Goal: Task Accomplishment & Management: Manage account settings

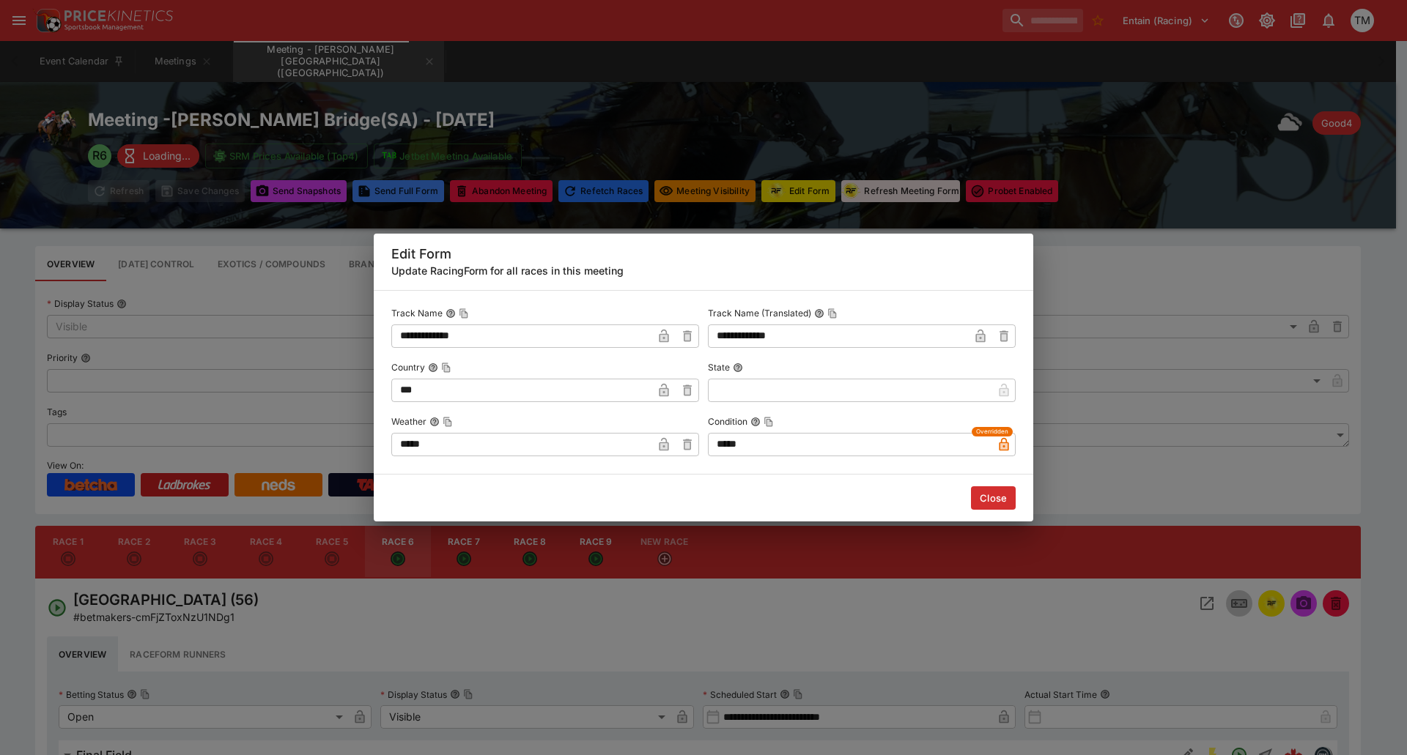
click at [177, 15] on div "**********" at bounding box center [703, 377] width 1407 height 755
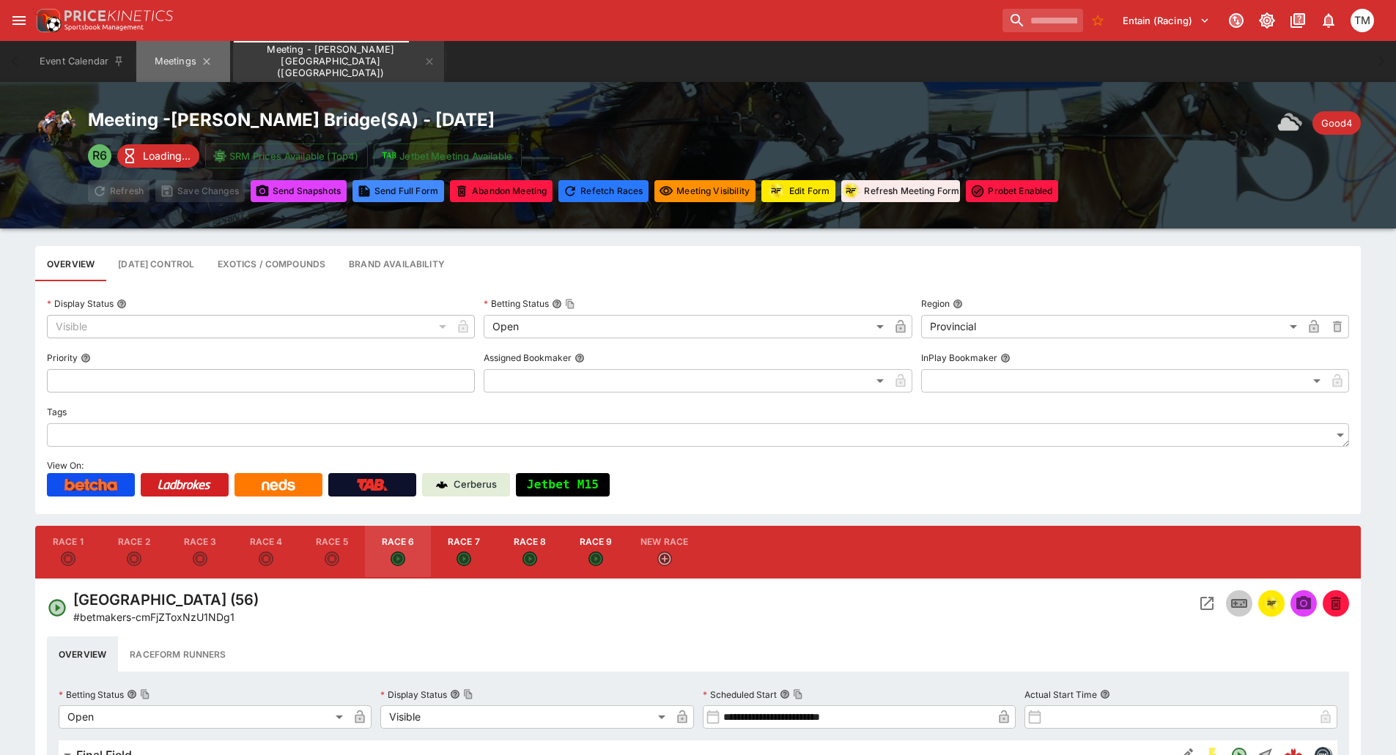
click at [180, 51] on button "Meetings" at bounding box center [183, 61] width 94 height 41
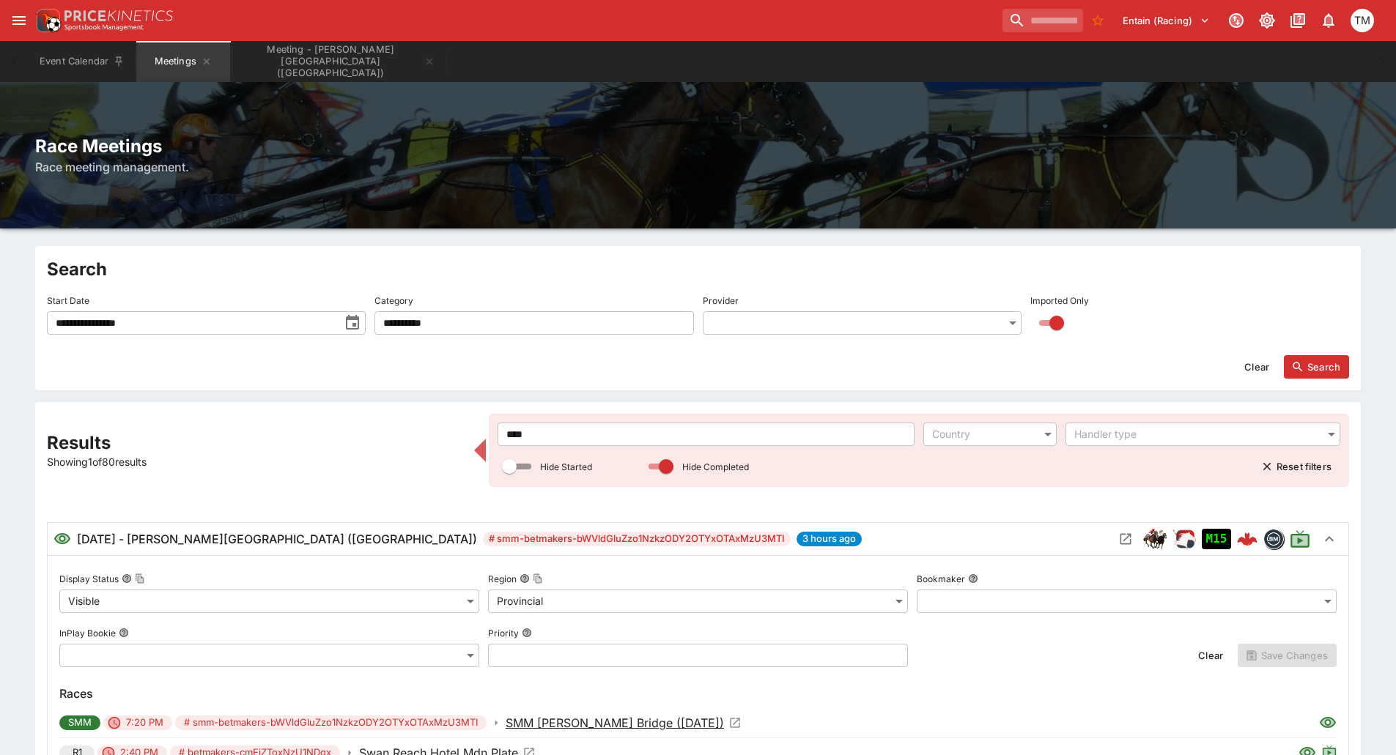
click at [355, 327] on icon "toggle date time picker" at bounding box center [353, 323] width 18 height 18
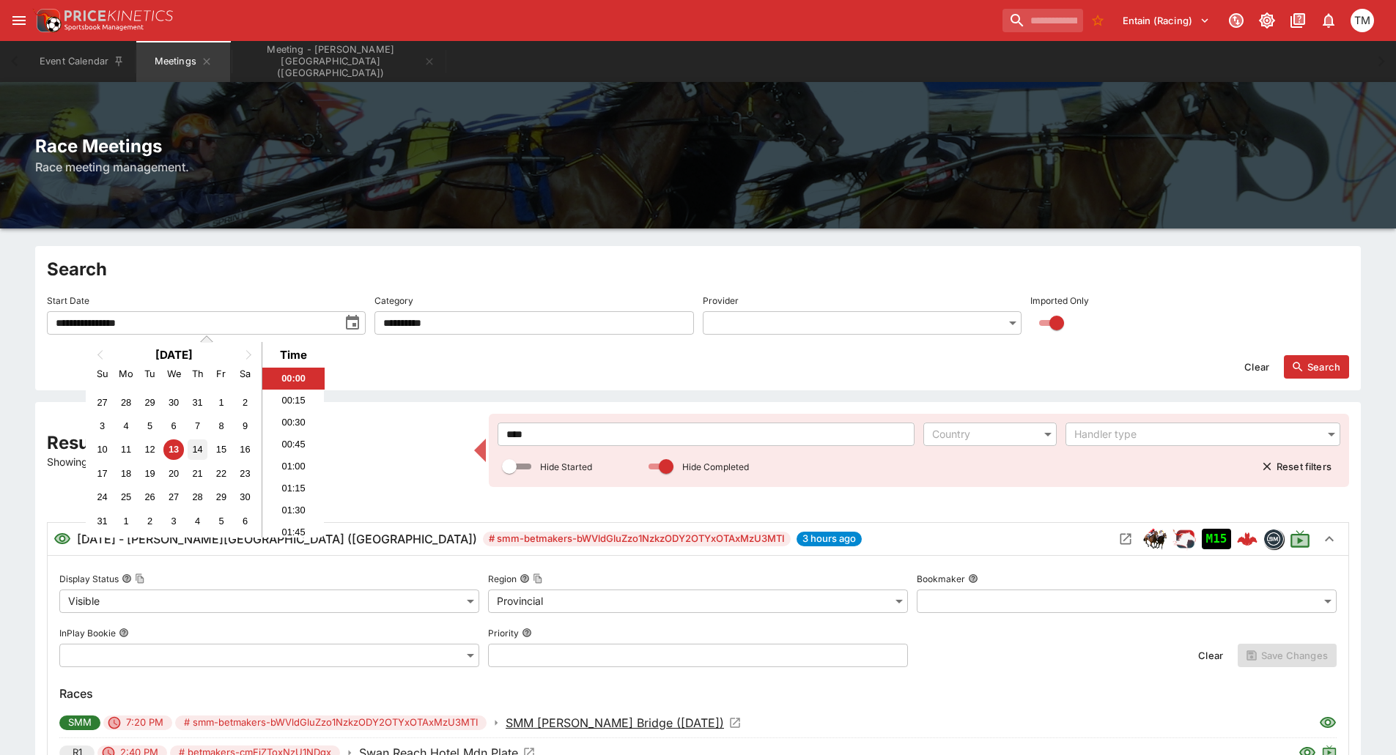
click at [196, 446] on div "14" at bounding box center [198, 450] width 20 height 20
type input "**********"
click at [1330, 363] on button "Search" at bounding box center [1316, 366] width 65 height 23
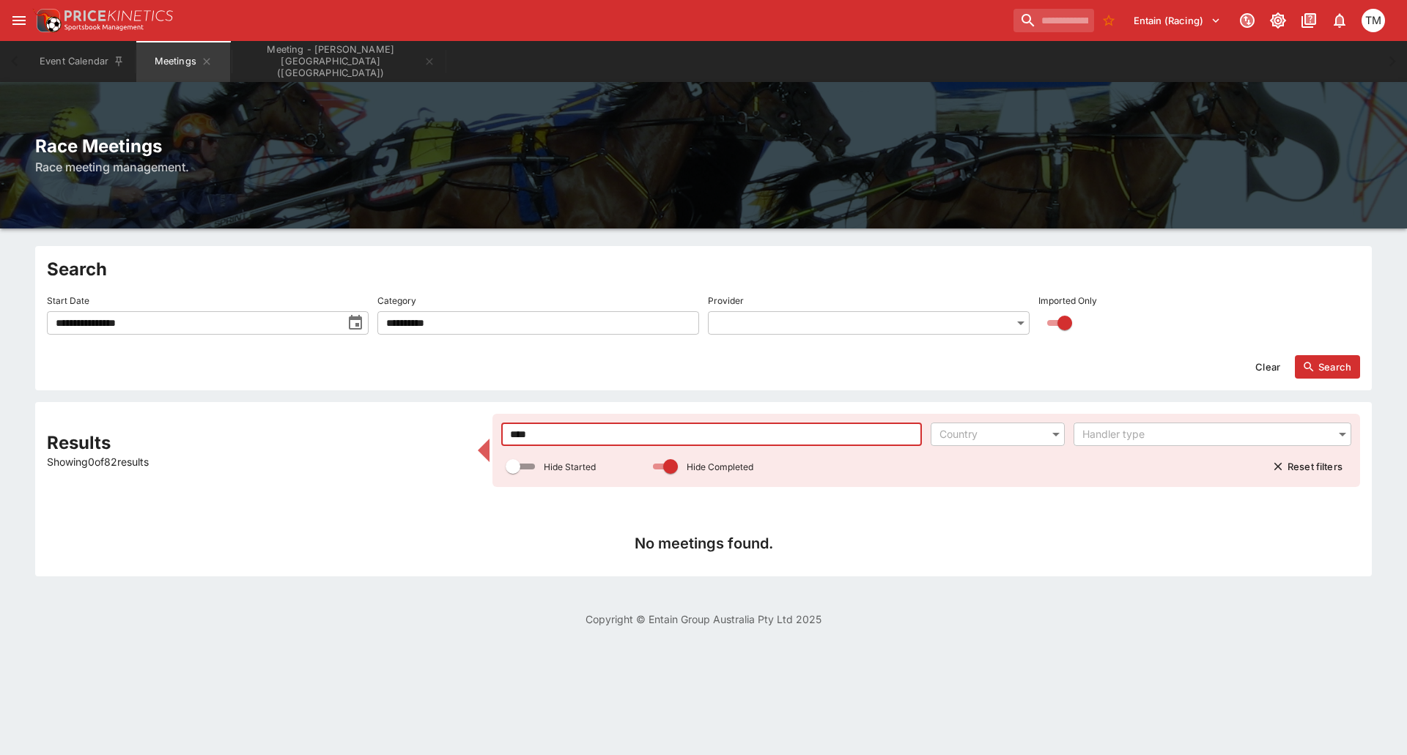
drag, startPoint x: 636, startPoint y: 426, endPoint x: 496, endPoint y: 426, distance: 139.9
click at [496, 426] on div "**** ​ Country ​ Handler type ​ Hide Started Hide Completed Reset filters" at bounding box center [925, 450] width 867 height 73
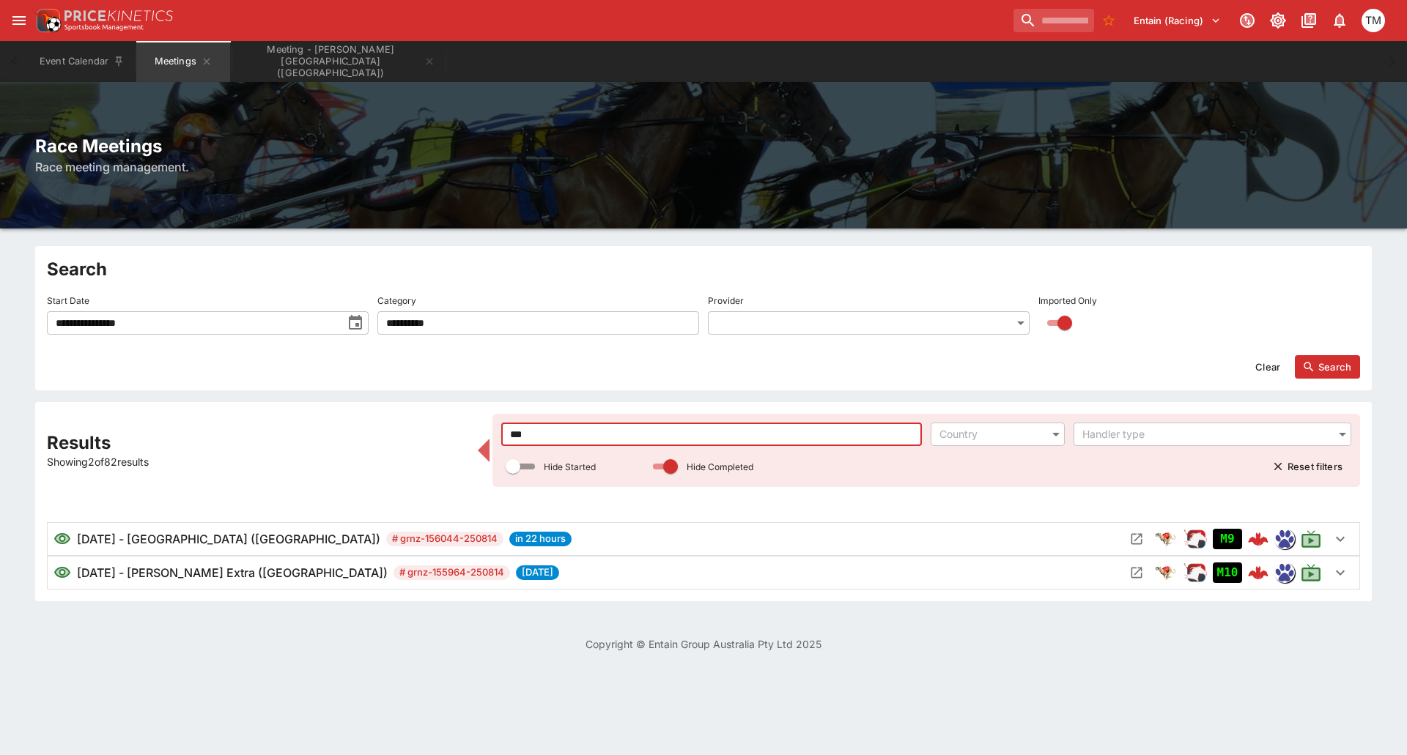
type input "***"
click at [1132, 544] on icon "Open Meeting" at bounding box center [1136, 539] width 11 height 11
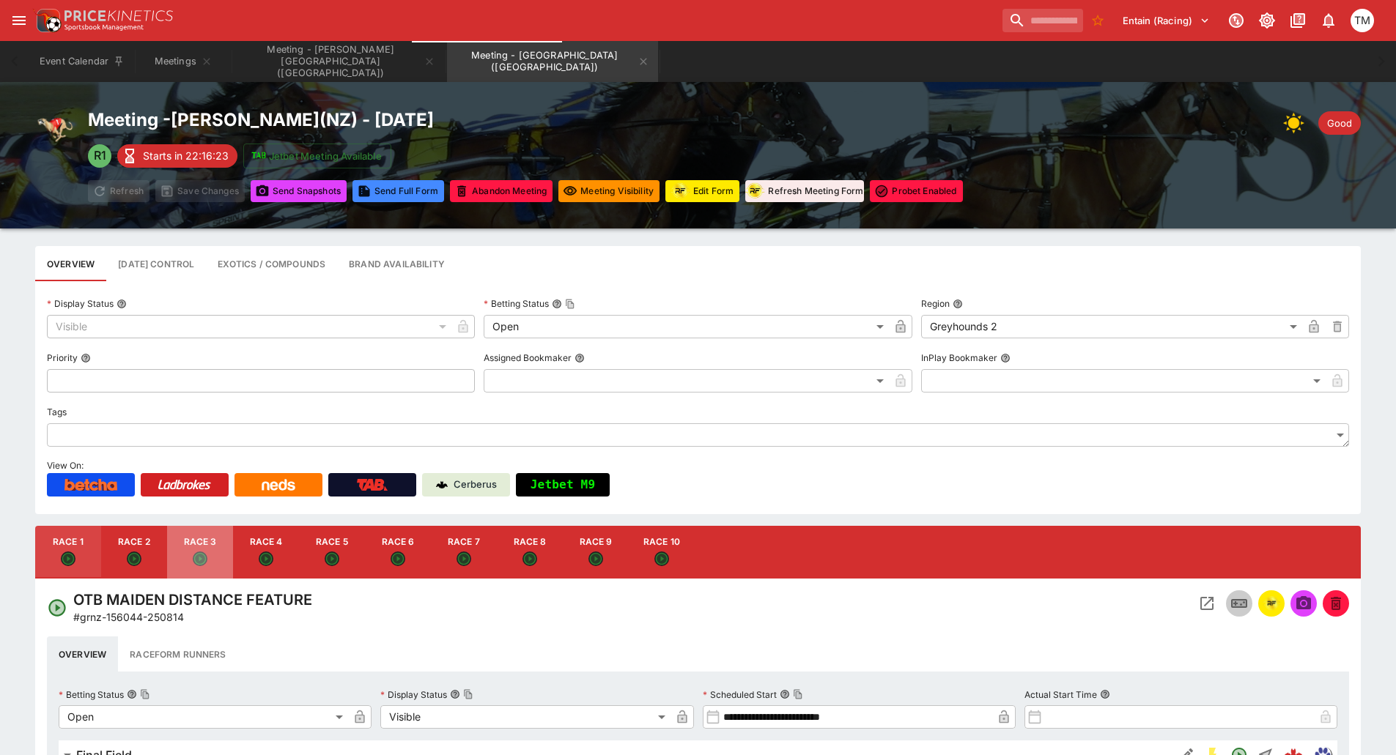
click at [193, 566] on div "button" at bounding box center [200, 560] width 15 height 17
type input "**********"
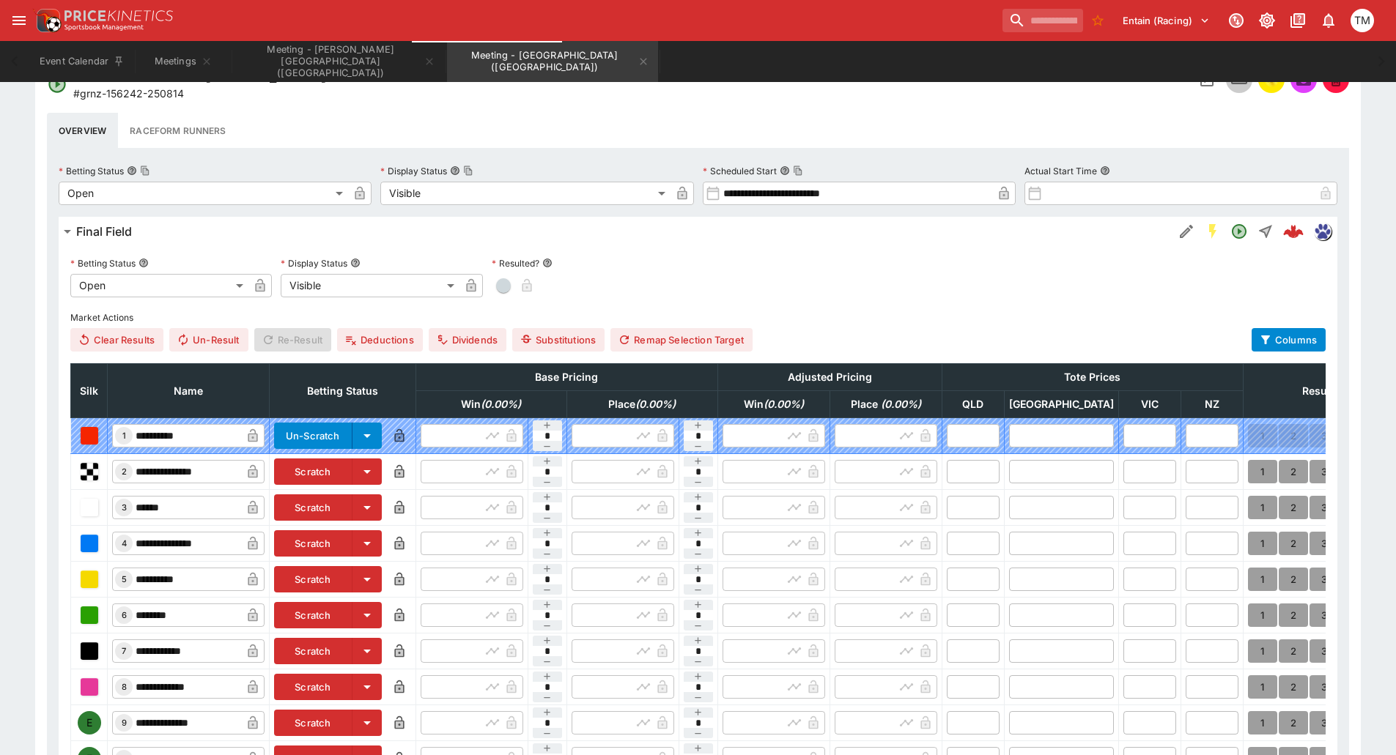
scroll to position [586, 0]
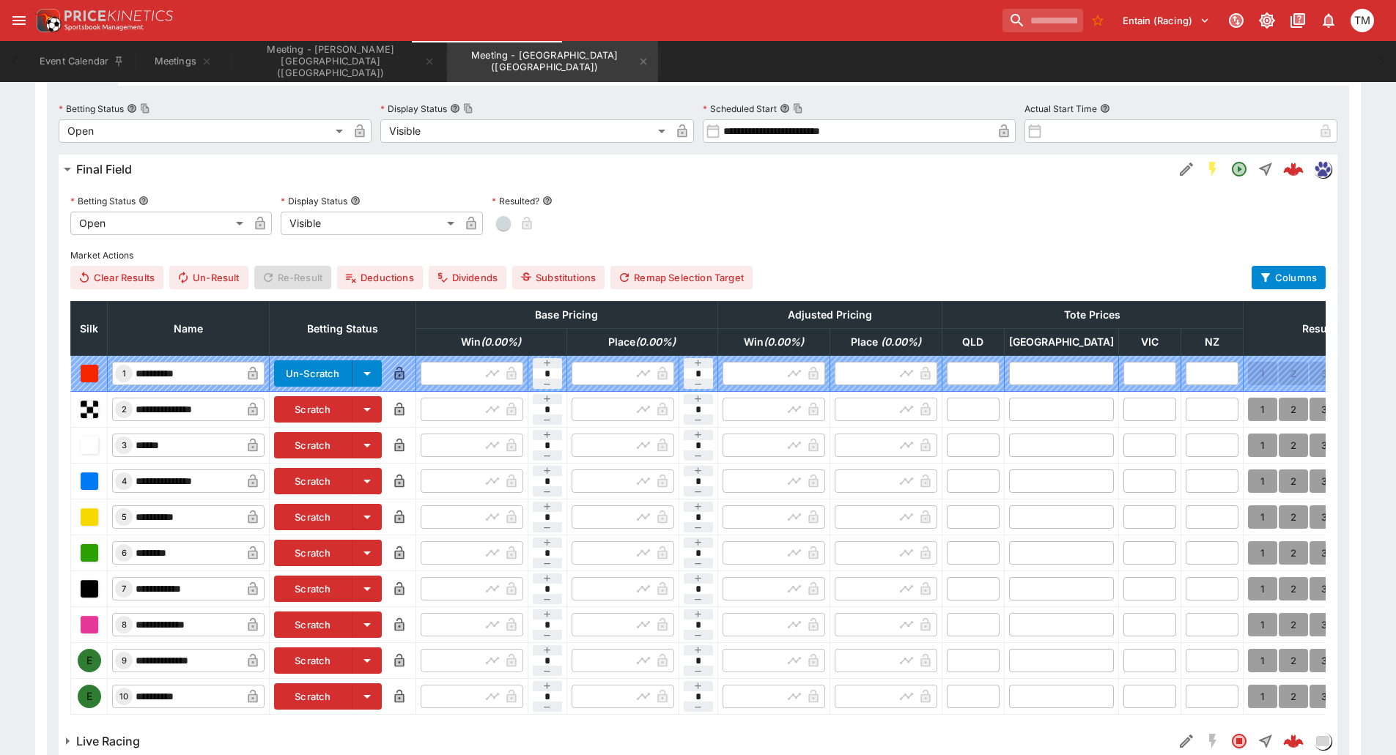
click at [330, 588] on button "Scratch" at bounding box center [313, 589] width 78 height 26
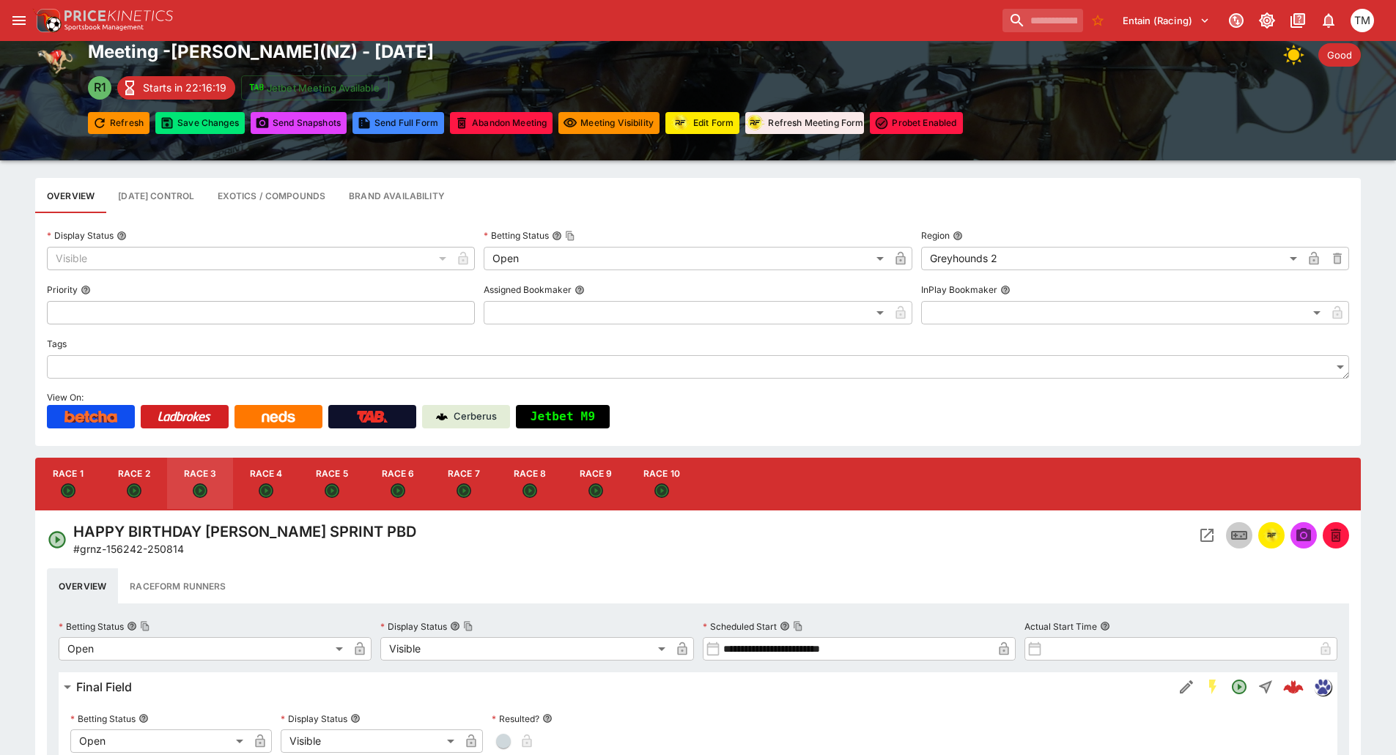
scroll to position [0, 0]
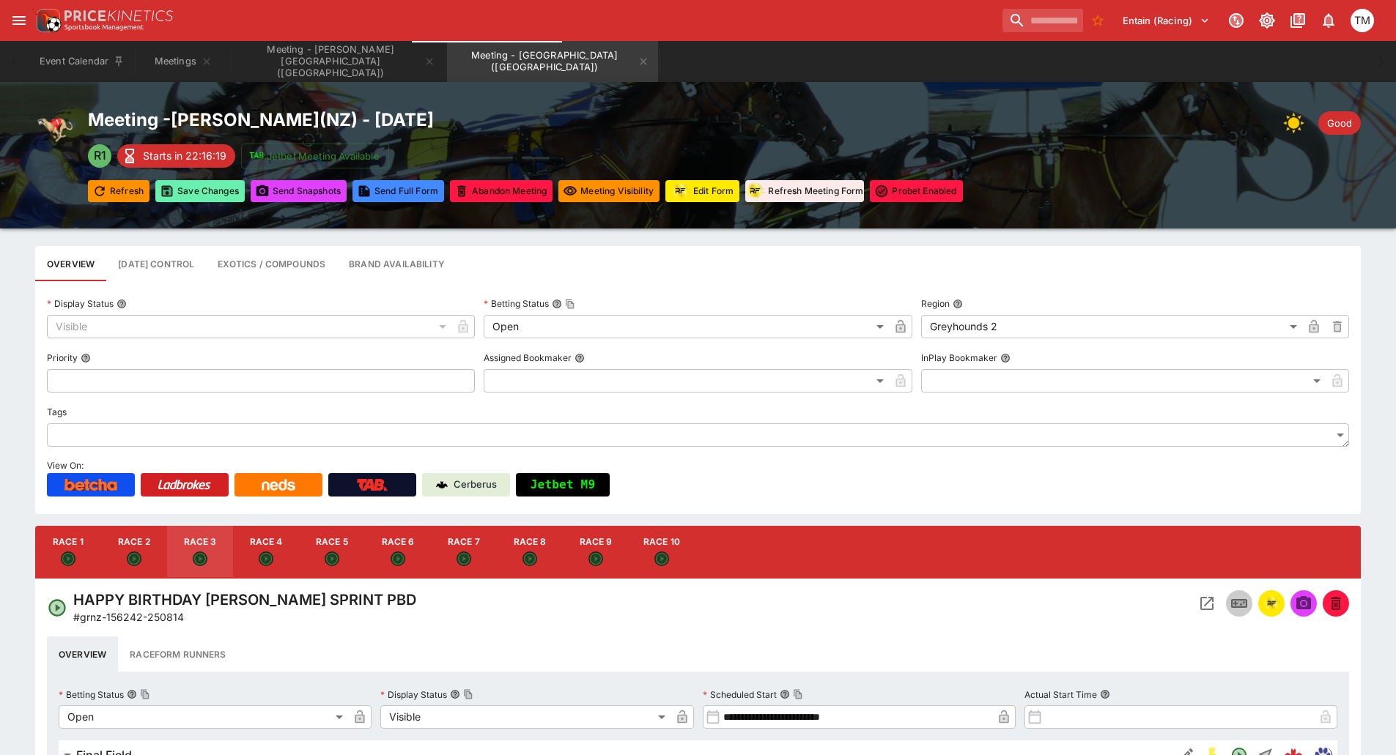
click at [189, 193] on button "Save Changes" at bounding box center [199, 191] width 89 height 22
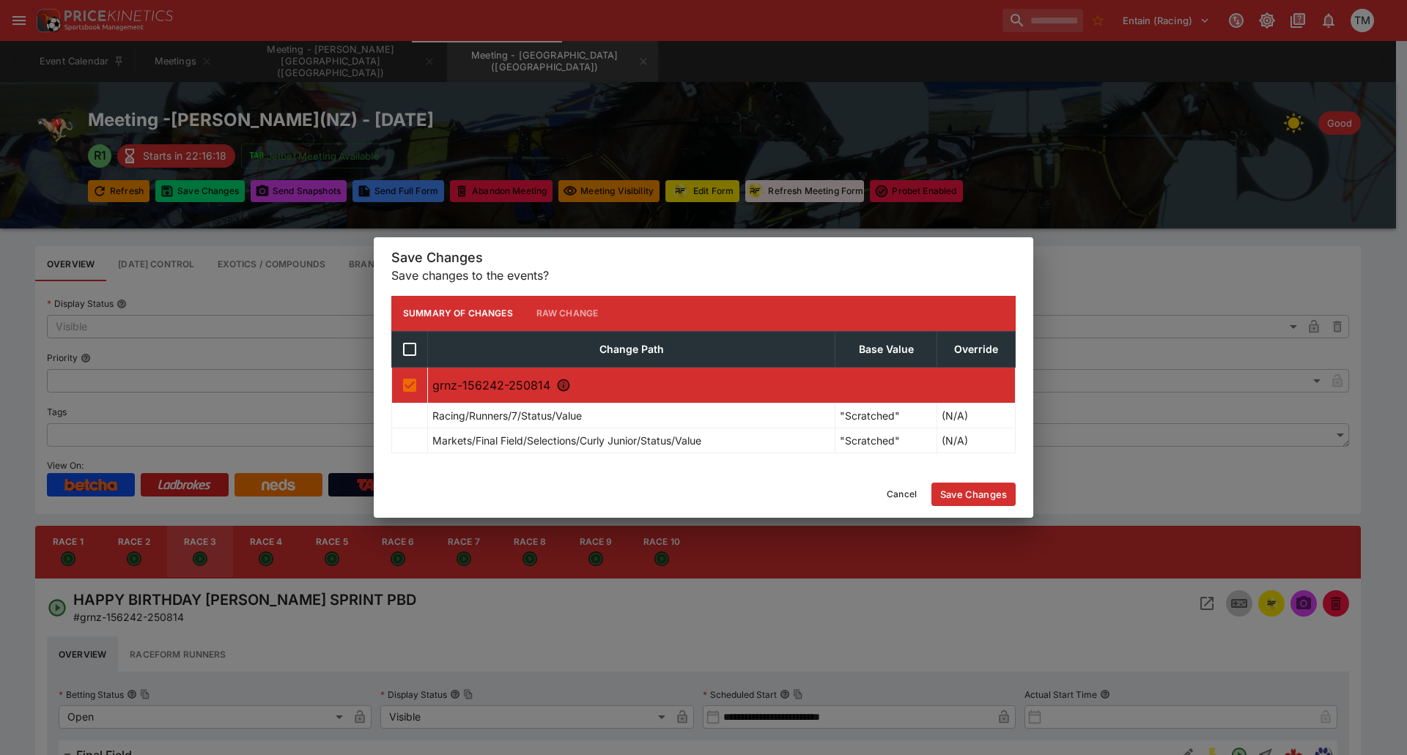
click at [980, 497] on button "Save Changes" at bounding box center [973, 494] width 84 height 23
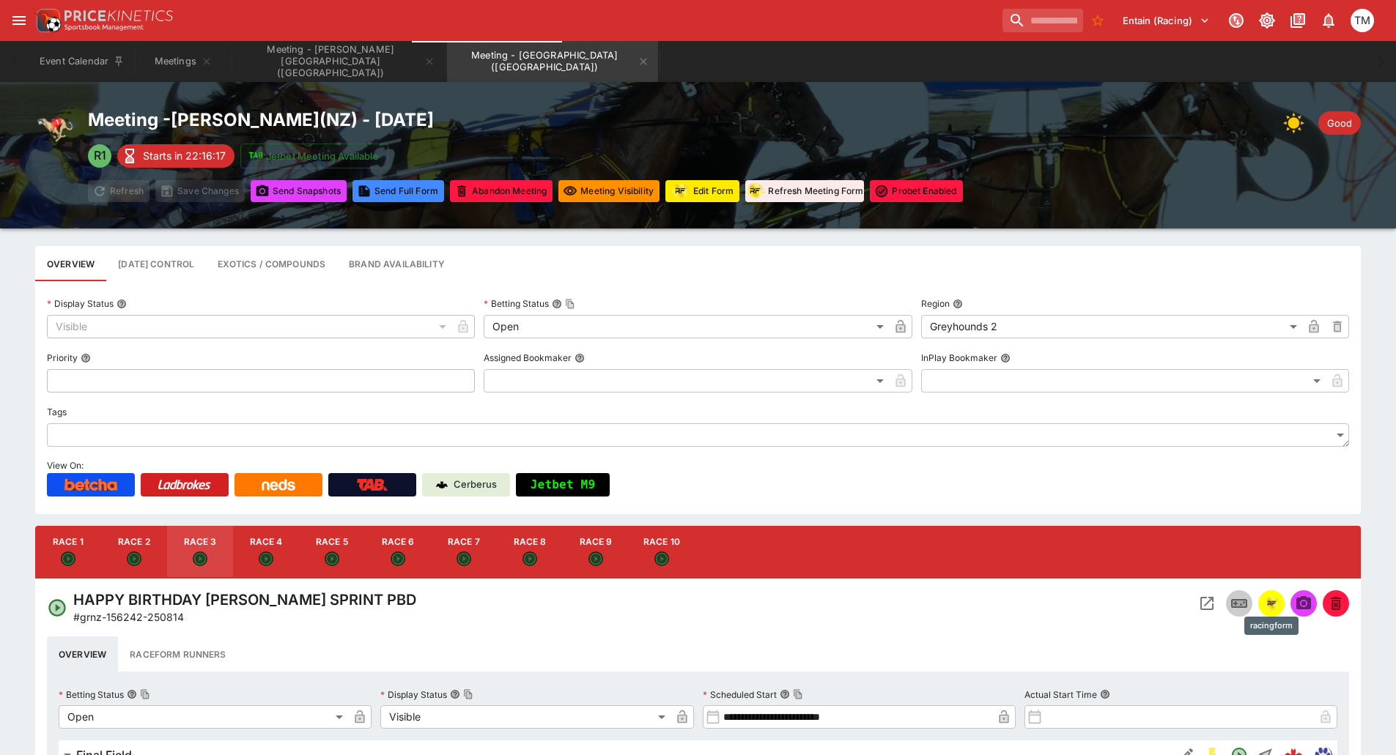
click at [1277, 608] on img "racingform" at bounding box center [1271, 604] width 18 height 16
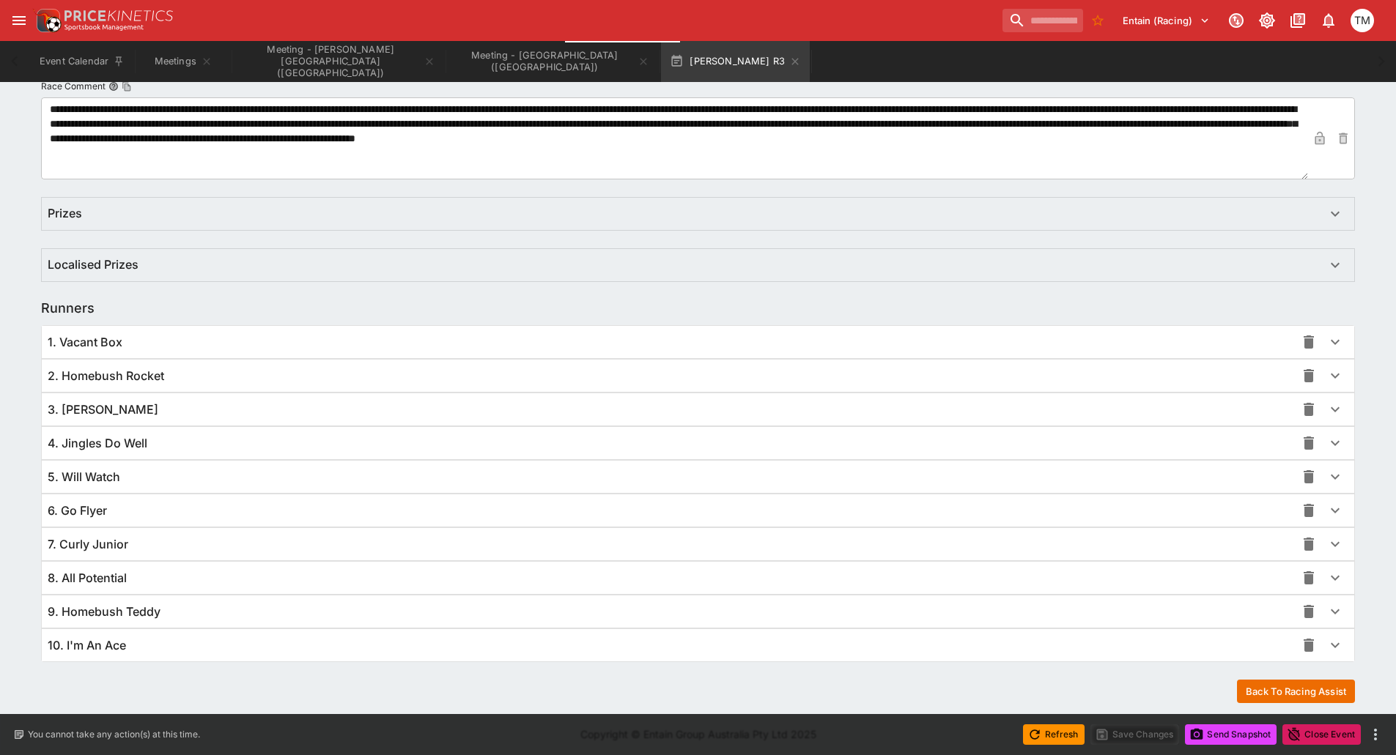
scroll to position [827, 0]
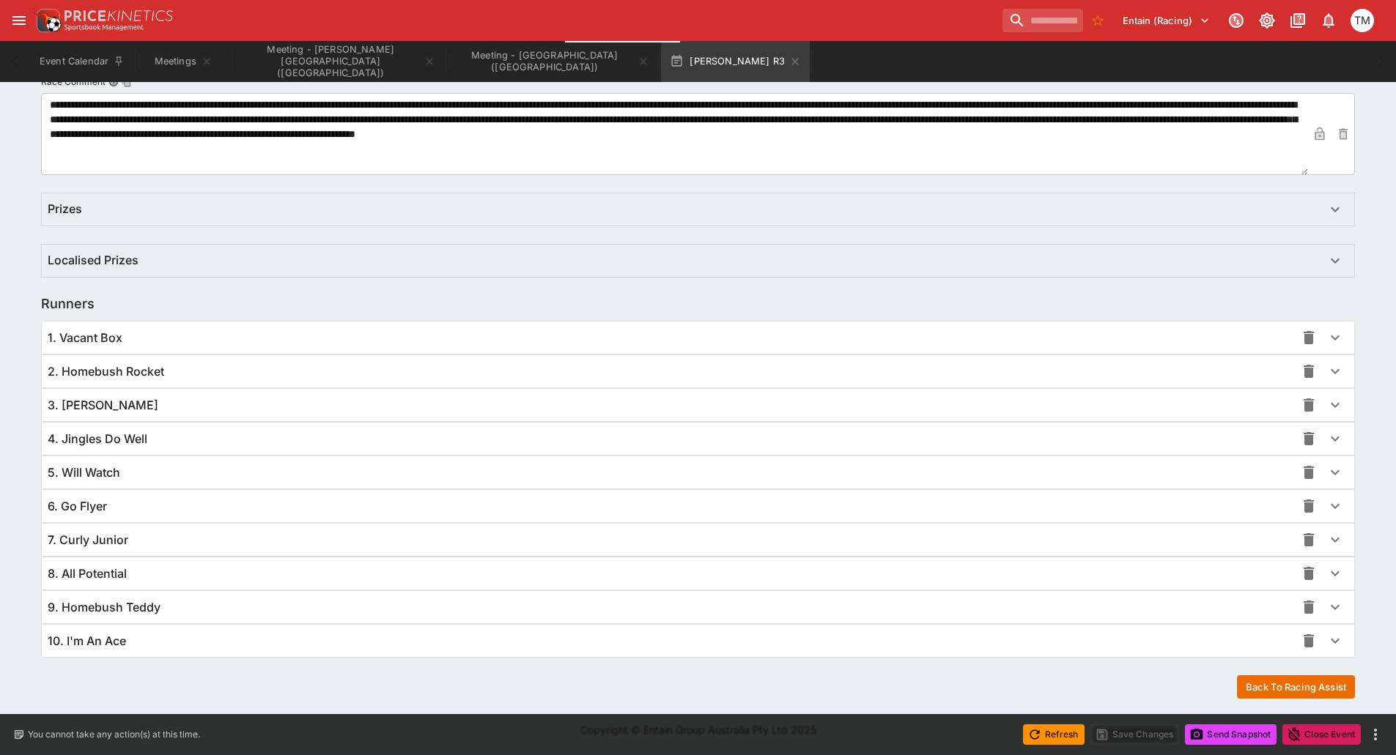
click at [160, 605] on div "9. Homebush Teddy" at bounding box center [672, 607] width 1248 height 15
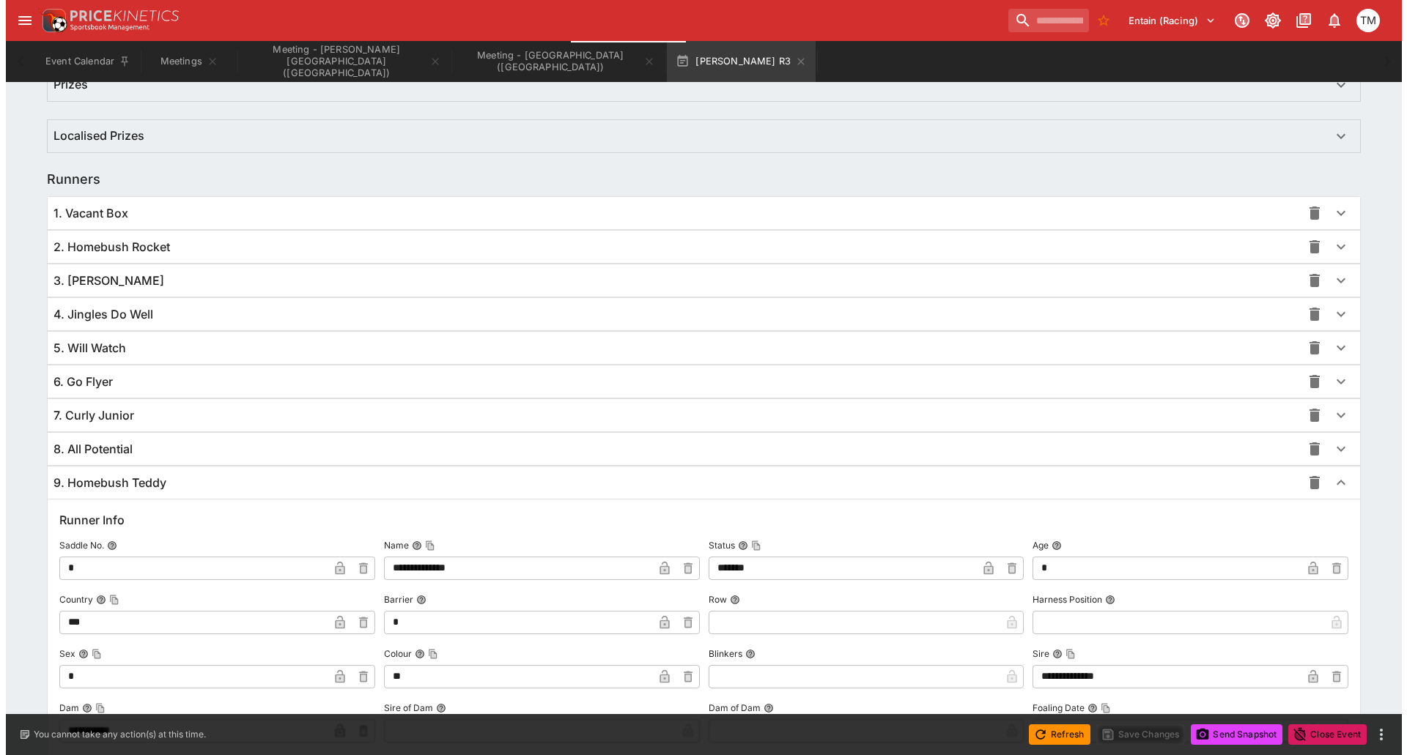
scroll to position [1267, 0]
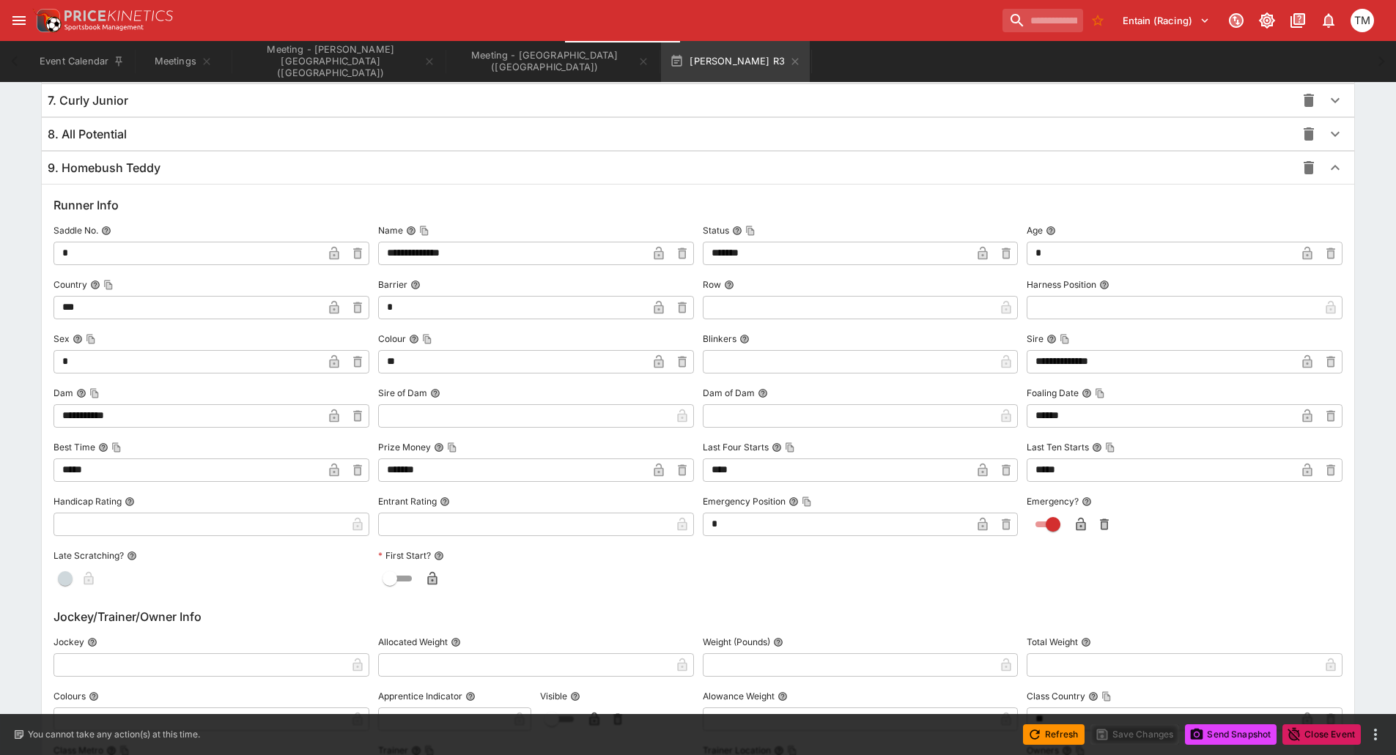
click at [403, 309] on input "*" at bounding box center [512, 307] width 269 height 23
type input "*"
click at [663, 314] on icon "button" at bounding box center [658, 307] width 15 height 15
click at [1107, 738] on button "Save Changes" at bounding box center [1134, 735] width 89 height 21
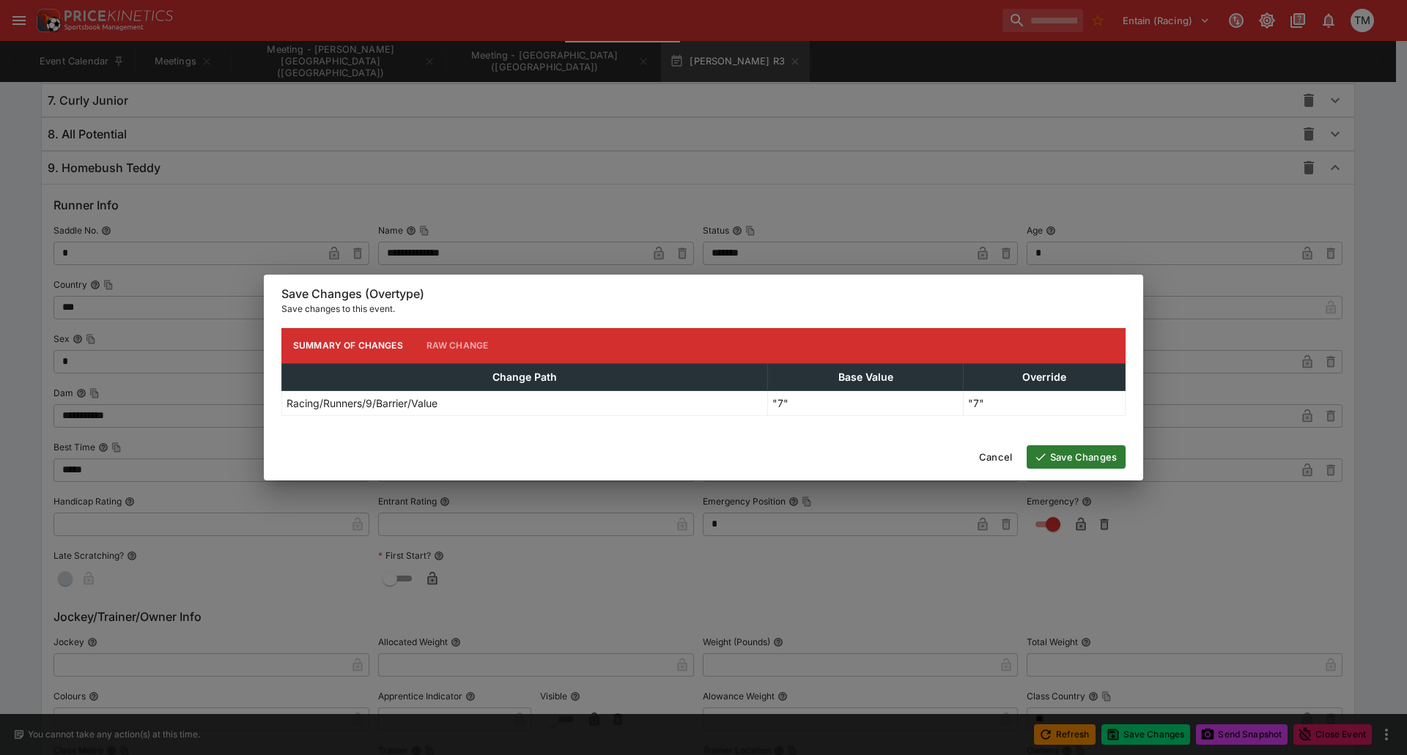
click at [1086, 457] on button "Save Changes" at bounding box center [1075, 456] width 99 height 23
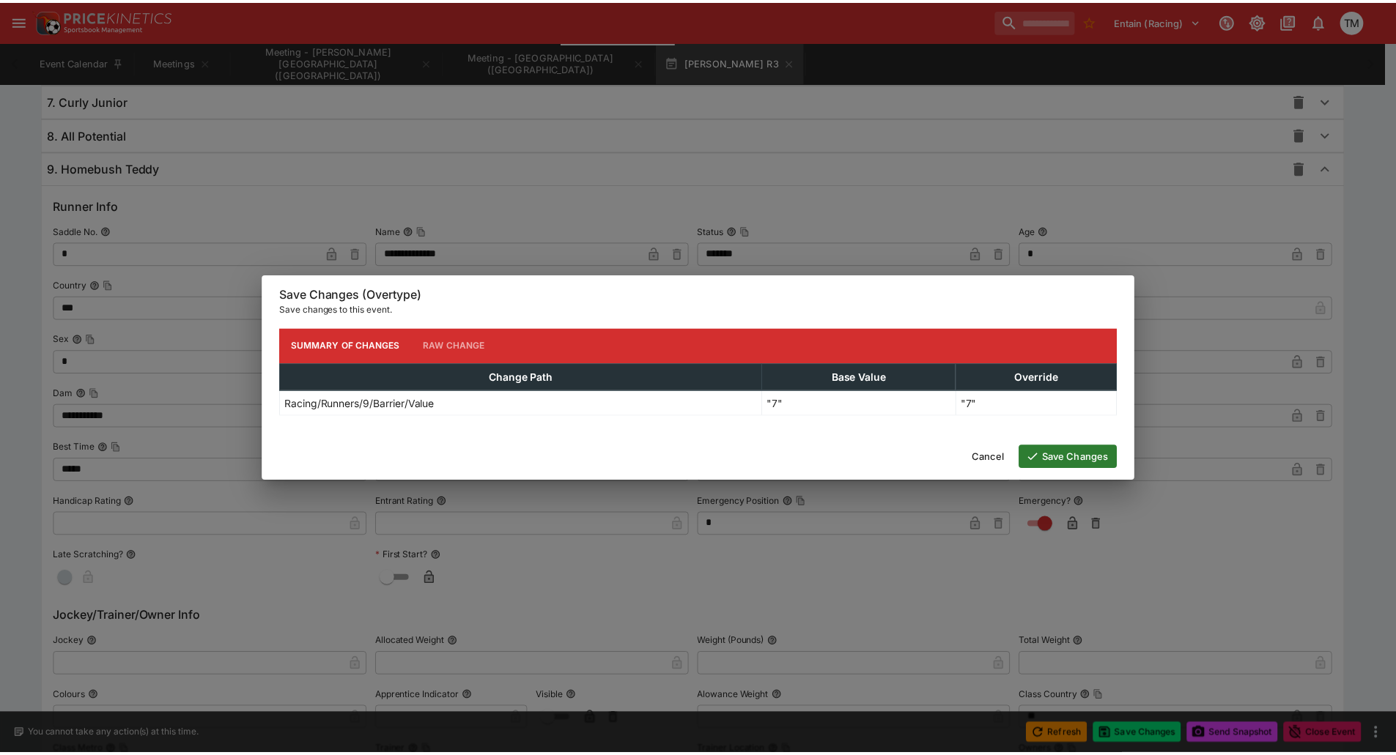
scroll to position [0, 0]
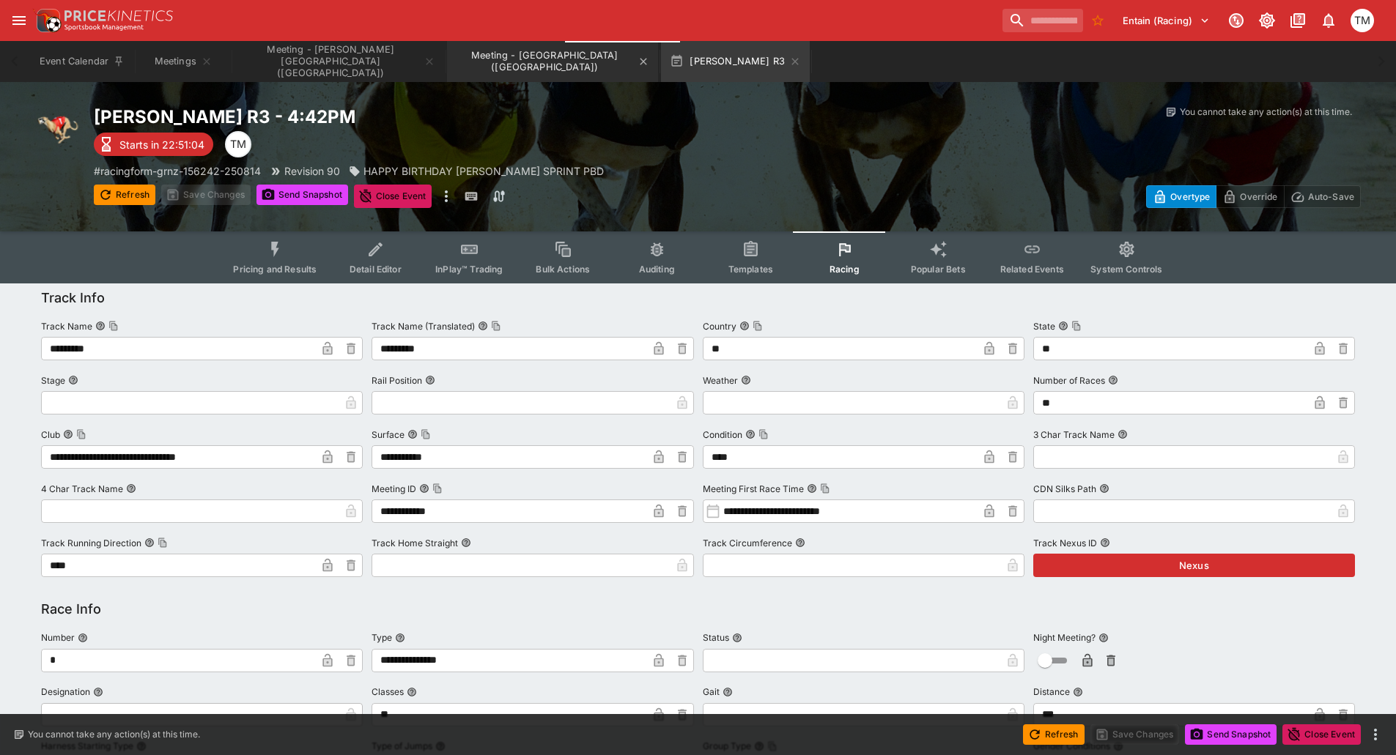
click at [447, 55] on button "Meeting - [GEOGRAPHIC_DATA] ([GEOGRAPHIC_DATA])" at bounding box center [552, 61] width 211 height 41
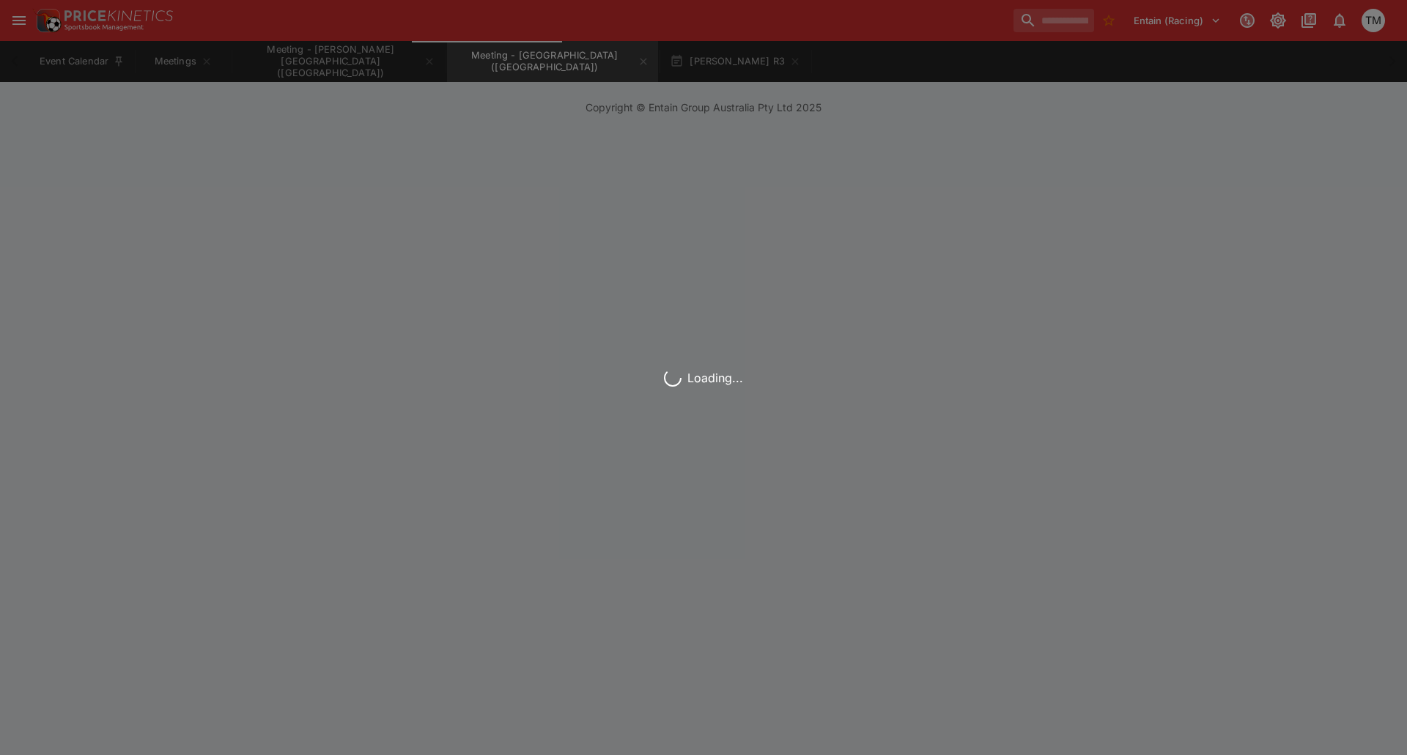
click at [168, 57] on button "Meetings" at bounding box center [183, 61] width 94 height 41
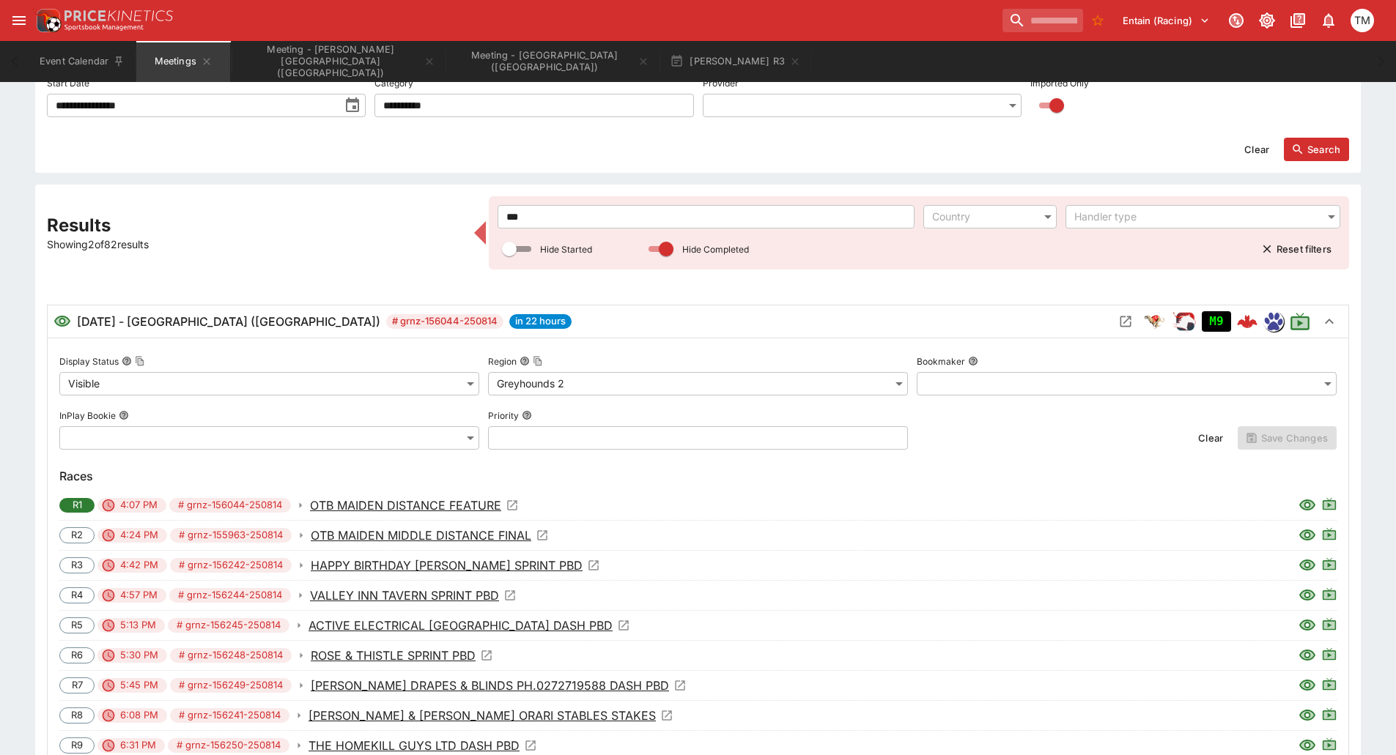
scroll to position [366, 0]
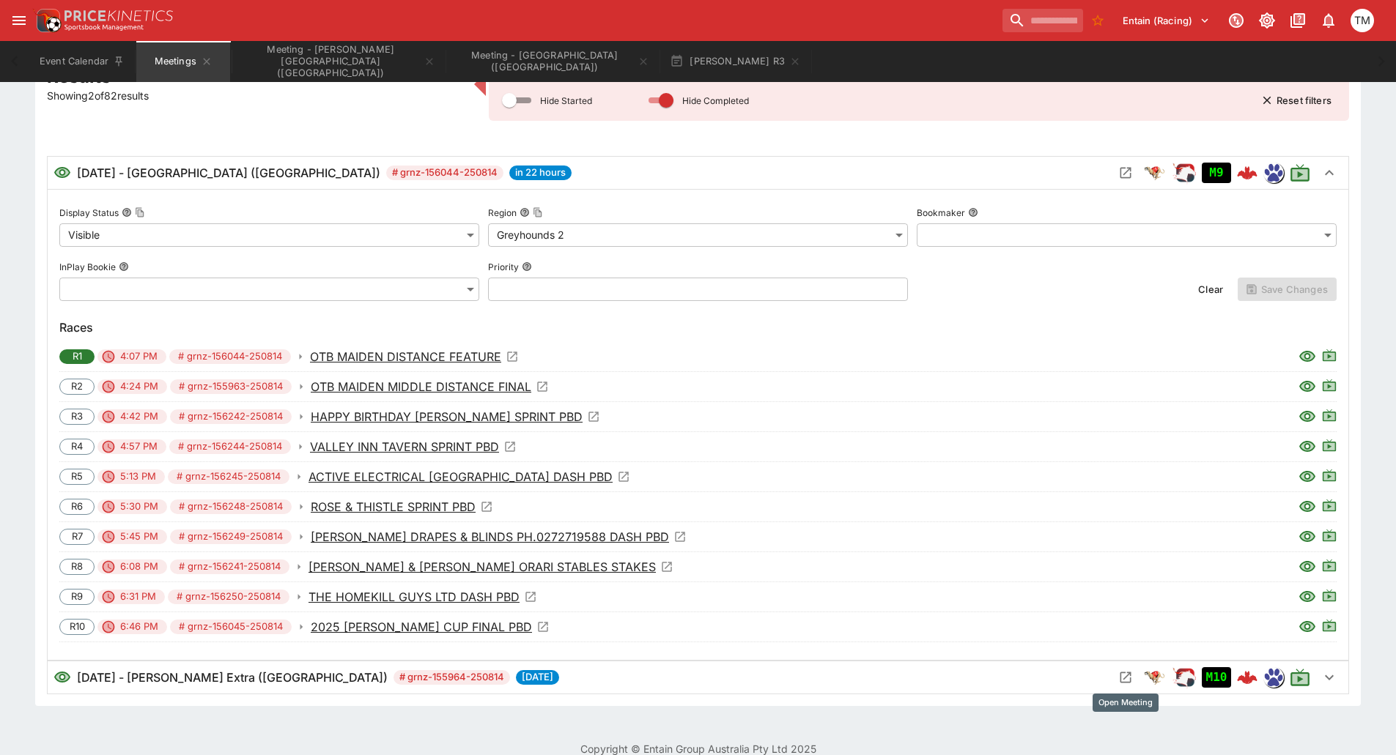
click at [1129, 681] on icon "Open Meeting" at bounding box center [1125, 677] width 15 height 15
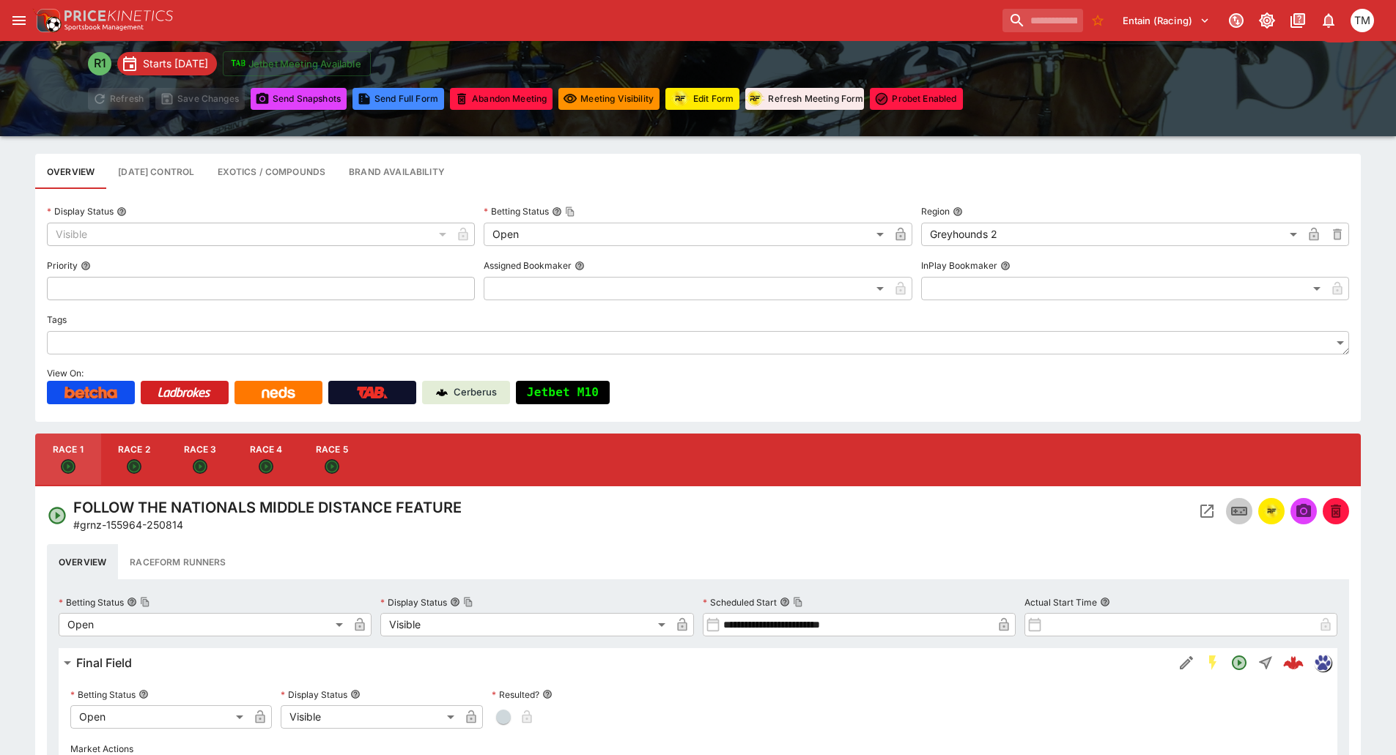
scroll to position [293, 0]
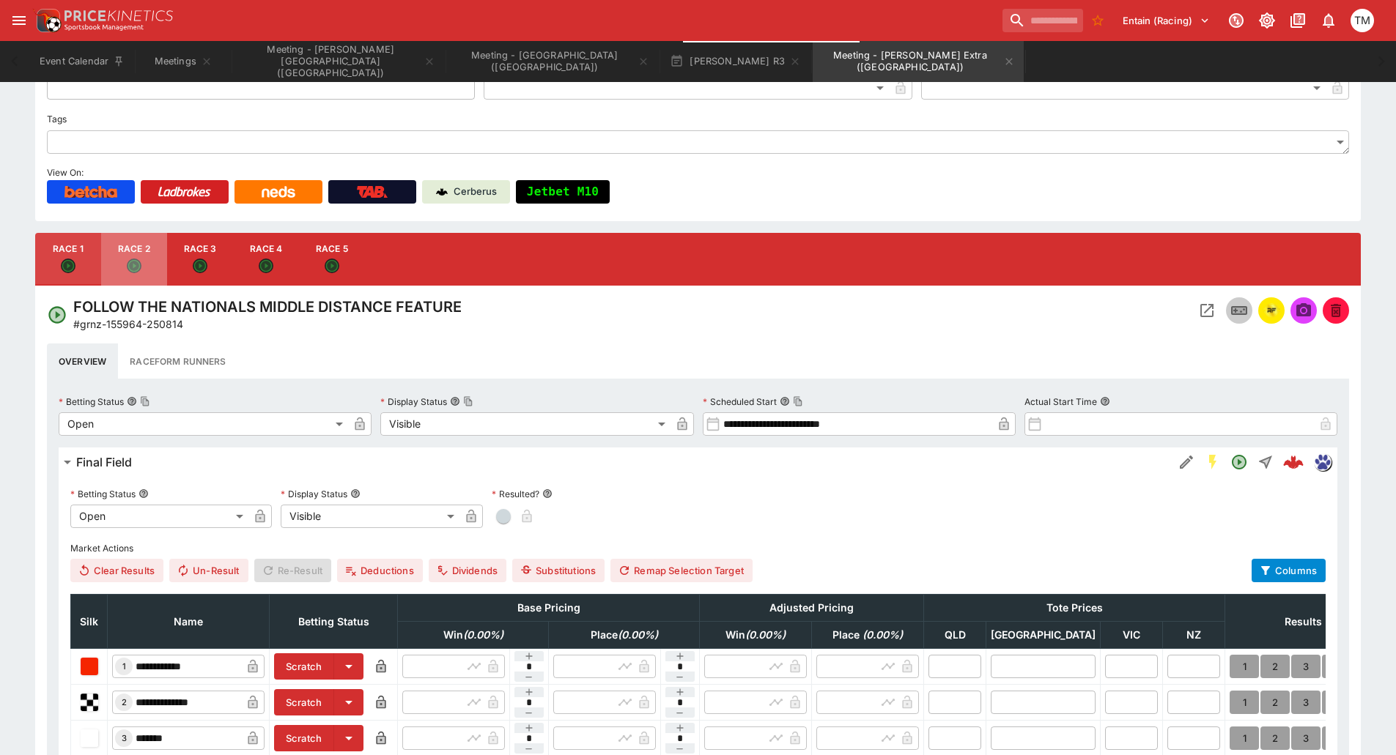
click at [130, 257] on button "Race 2" at bounding box center [134, 259] width 66 height 53
type input "**********"
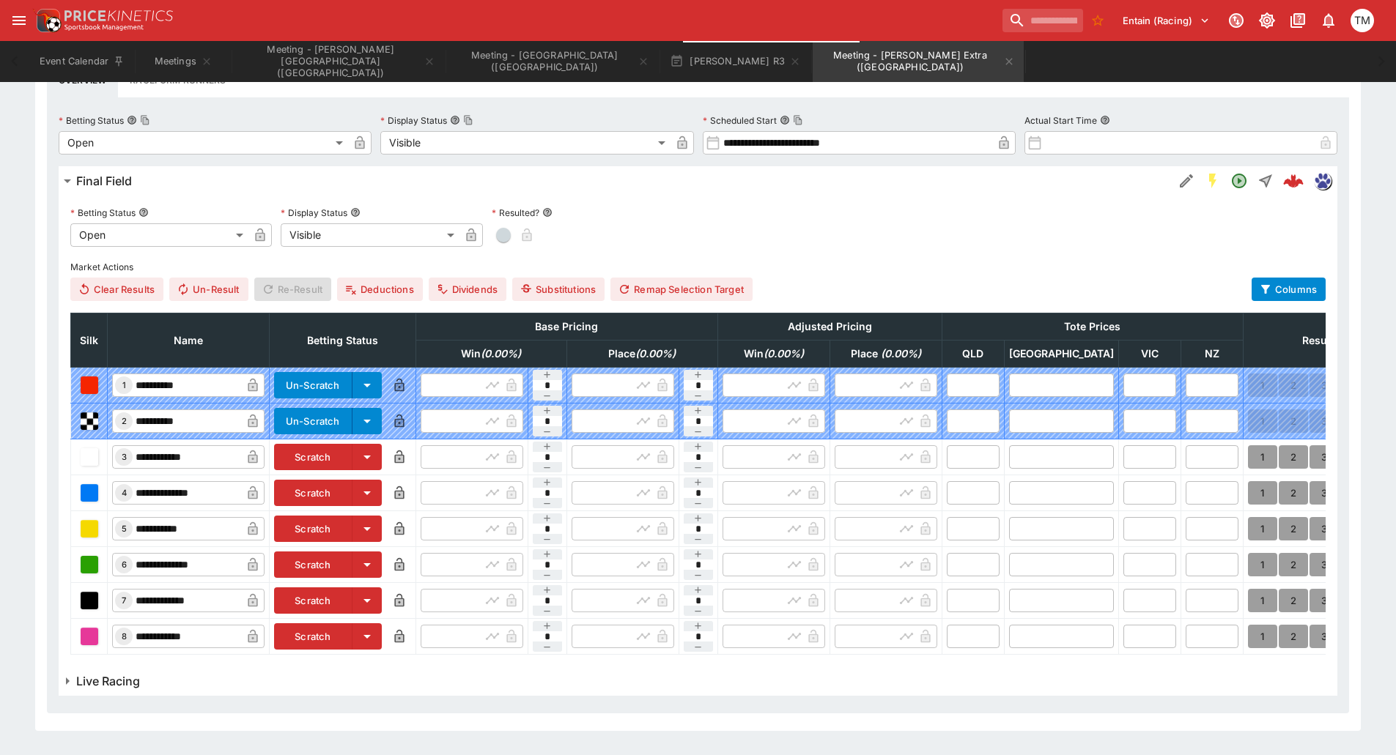
scroll to position [586, 0]
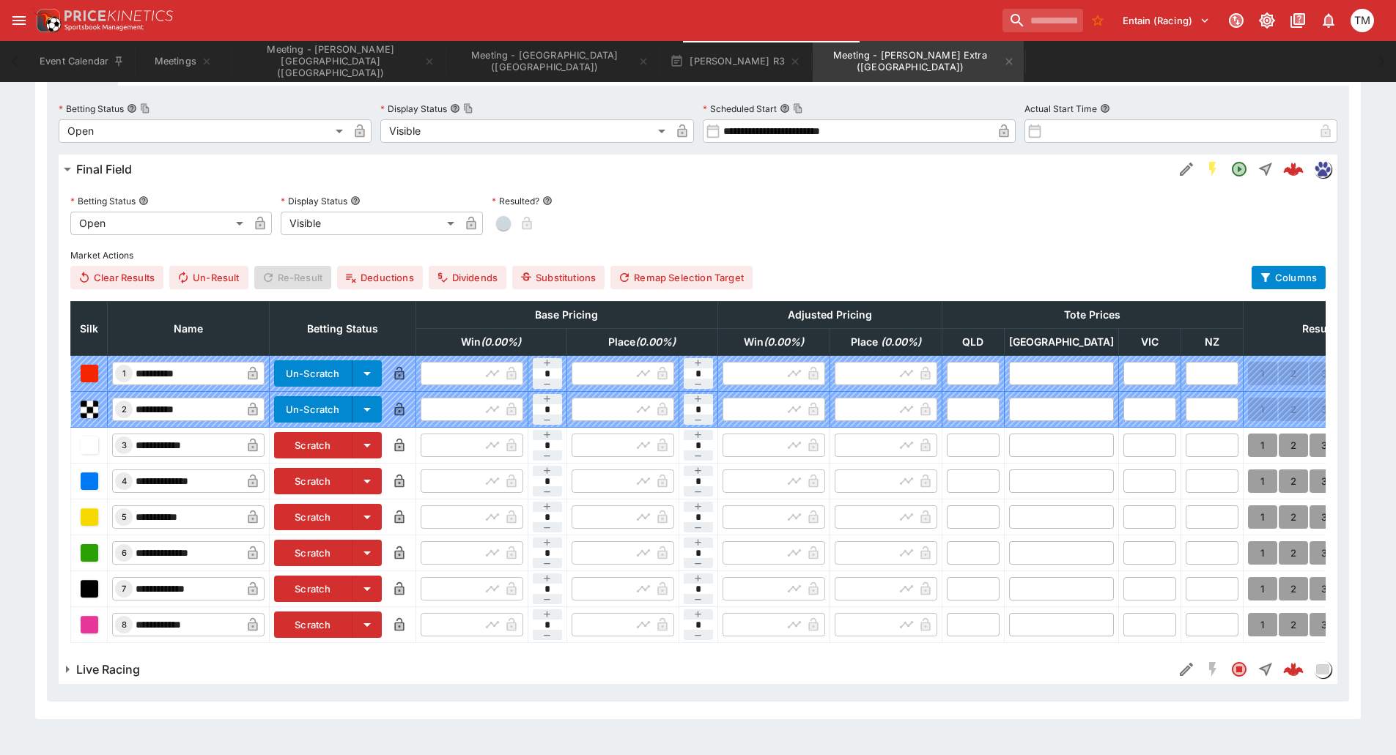
click at [336, 456] on button "Scratch" at bounding box center [313, 445] width 78 height 26
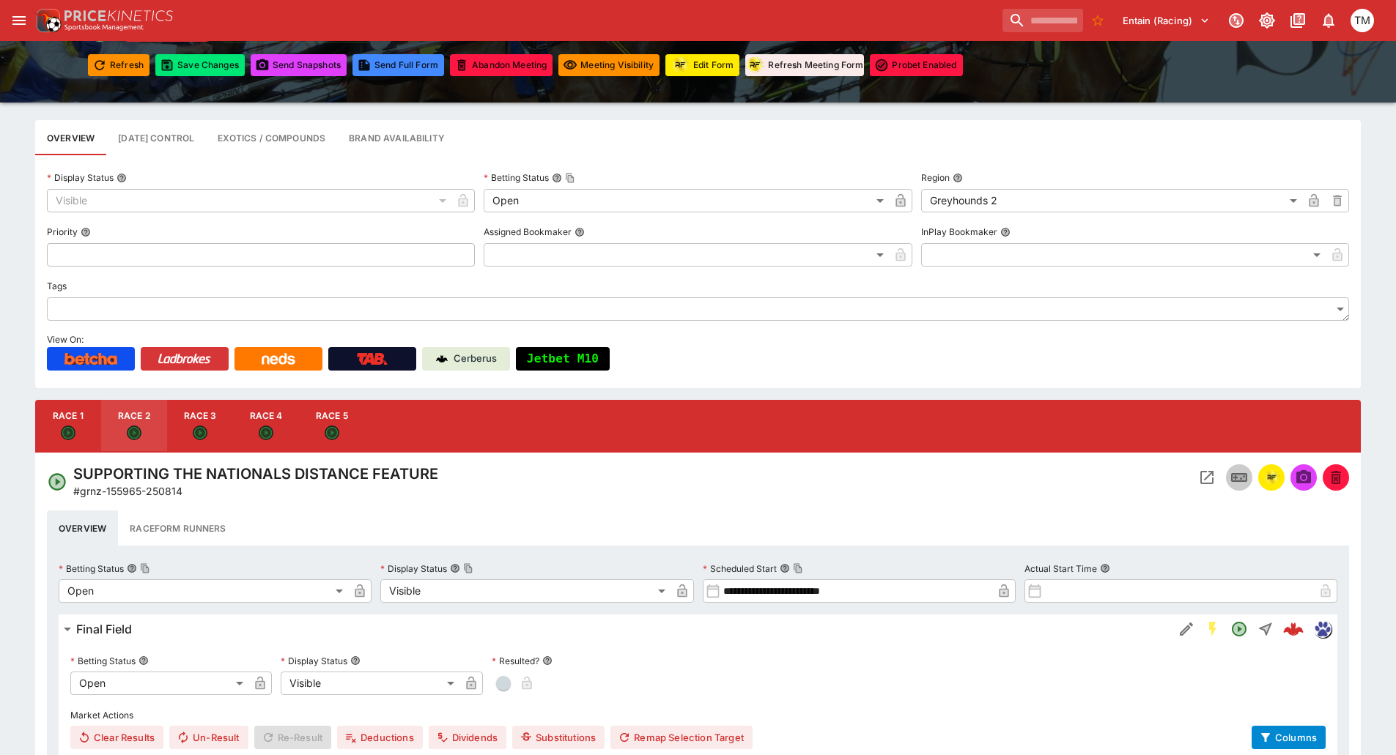
scroll to position [0, 0]
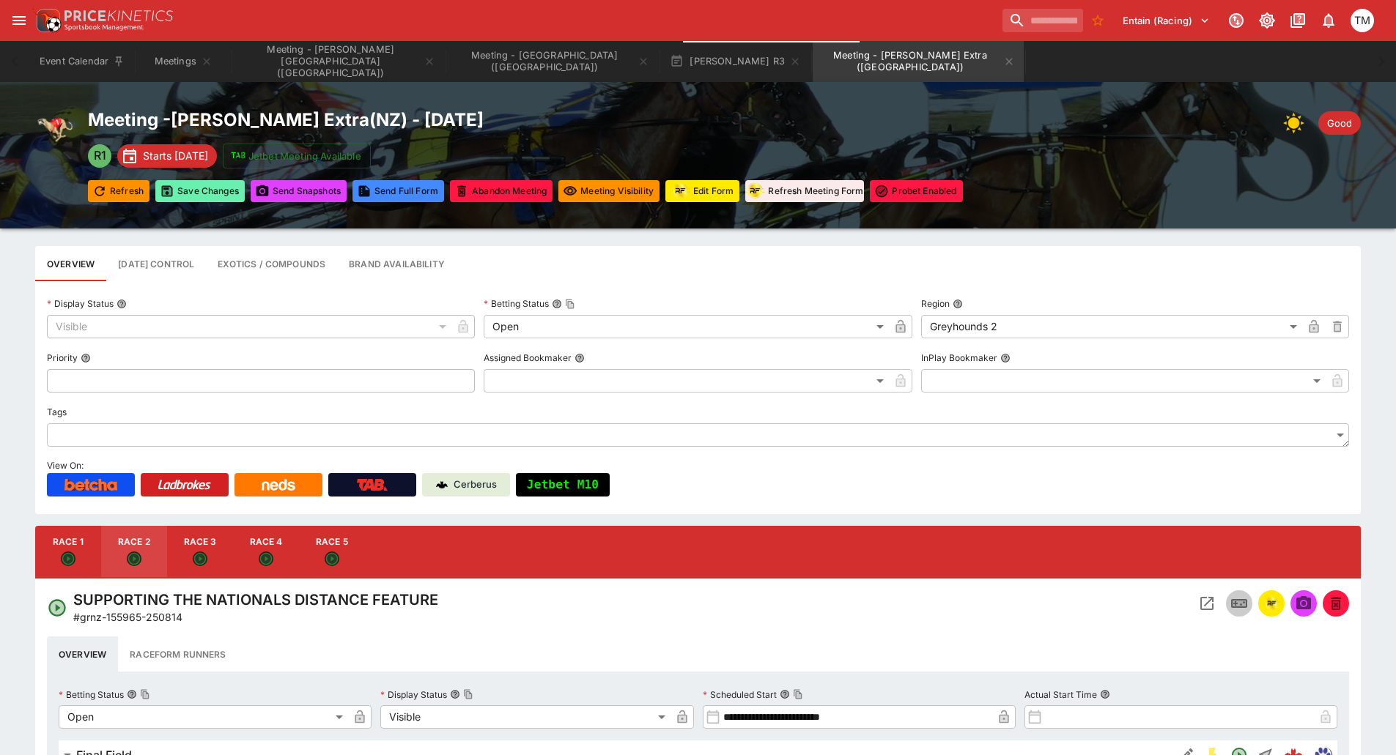
click at [195, 194] on button "Save Changes" at bounding box center [199, 191] width 89 height 22
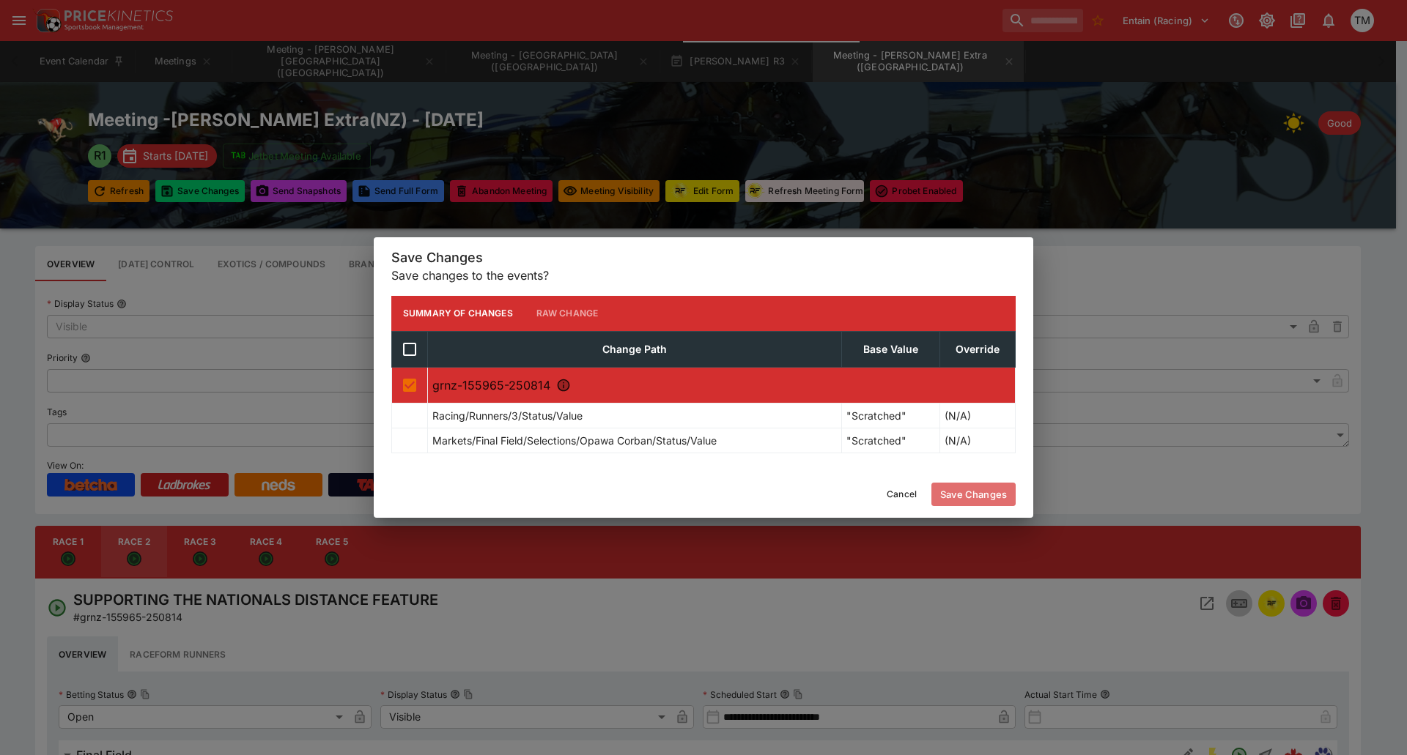
click at [968, 497] on button "Save Changes" at bounding box center [973, 494] width 84 height 23
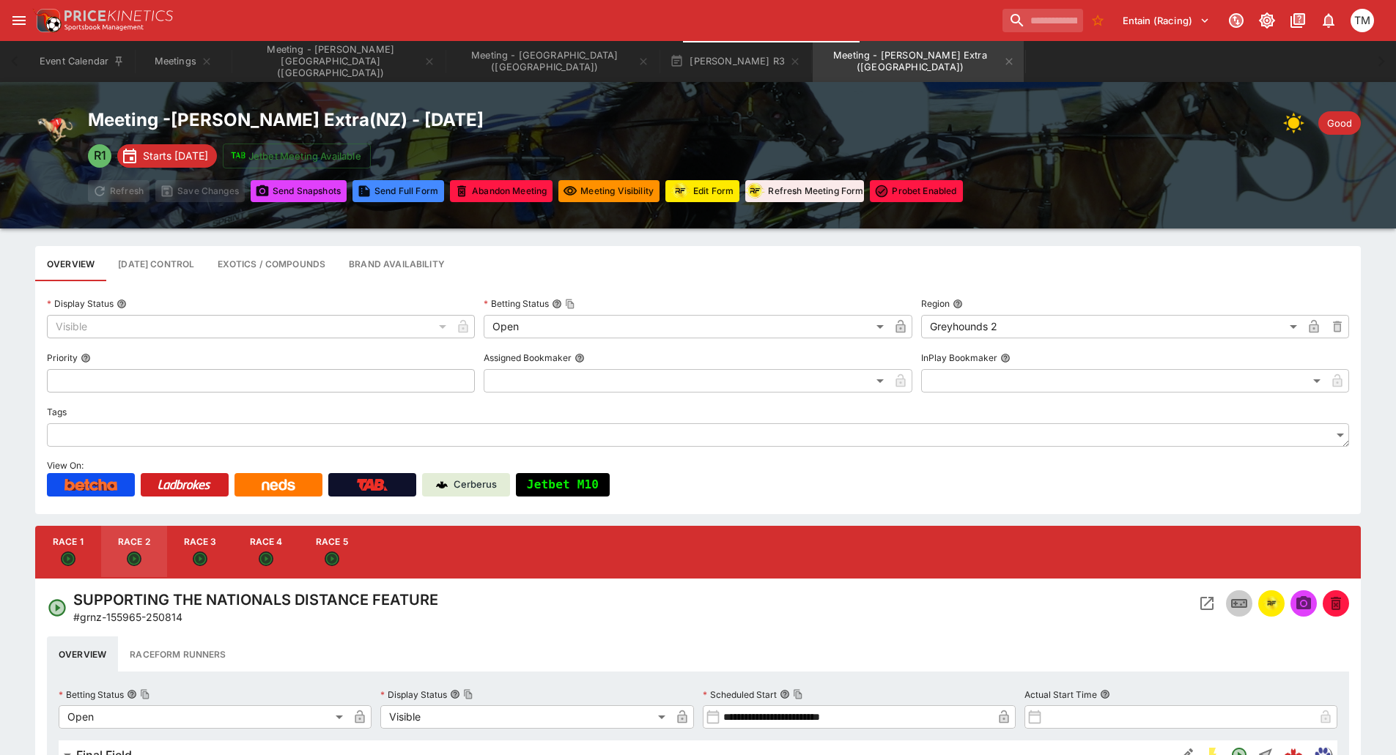
click at [185, 552] on button "Race 3" at bounding box center [200, 552] width 66 height 53
click at [303, 557] on button "Race 5" at bounding box center [332, 552] width 66 height 53
type input "**********"
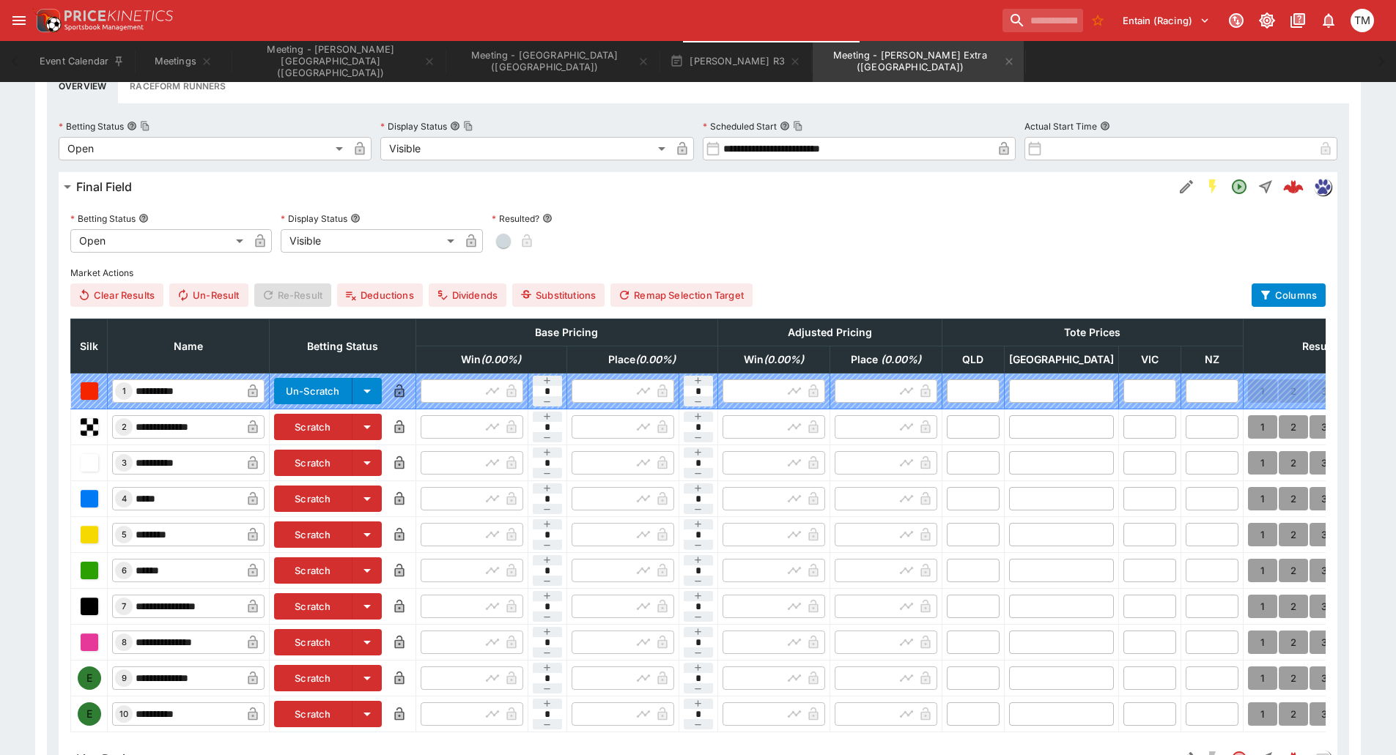
scroll to position [659, 0]
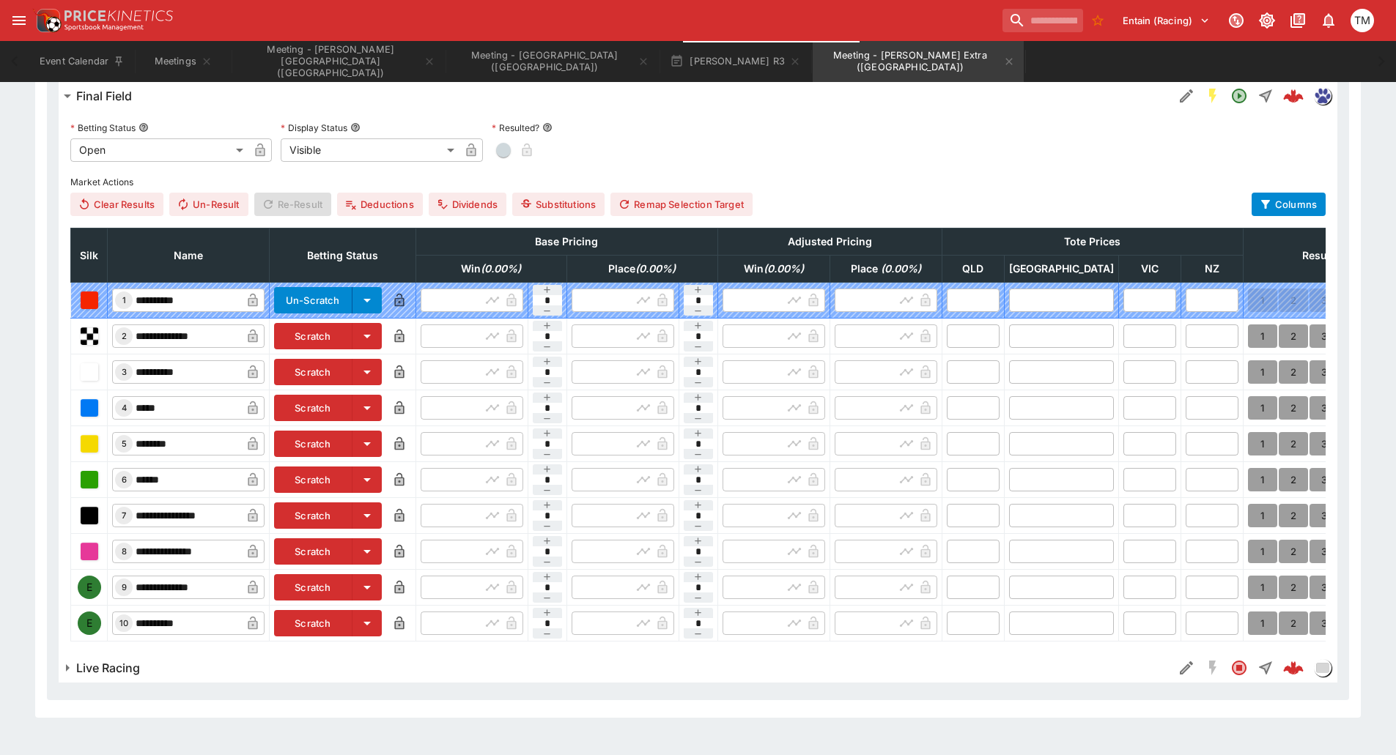
click at [337, 582] on button "Scratch" at bounding box center [313, 587] width 78 height 26
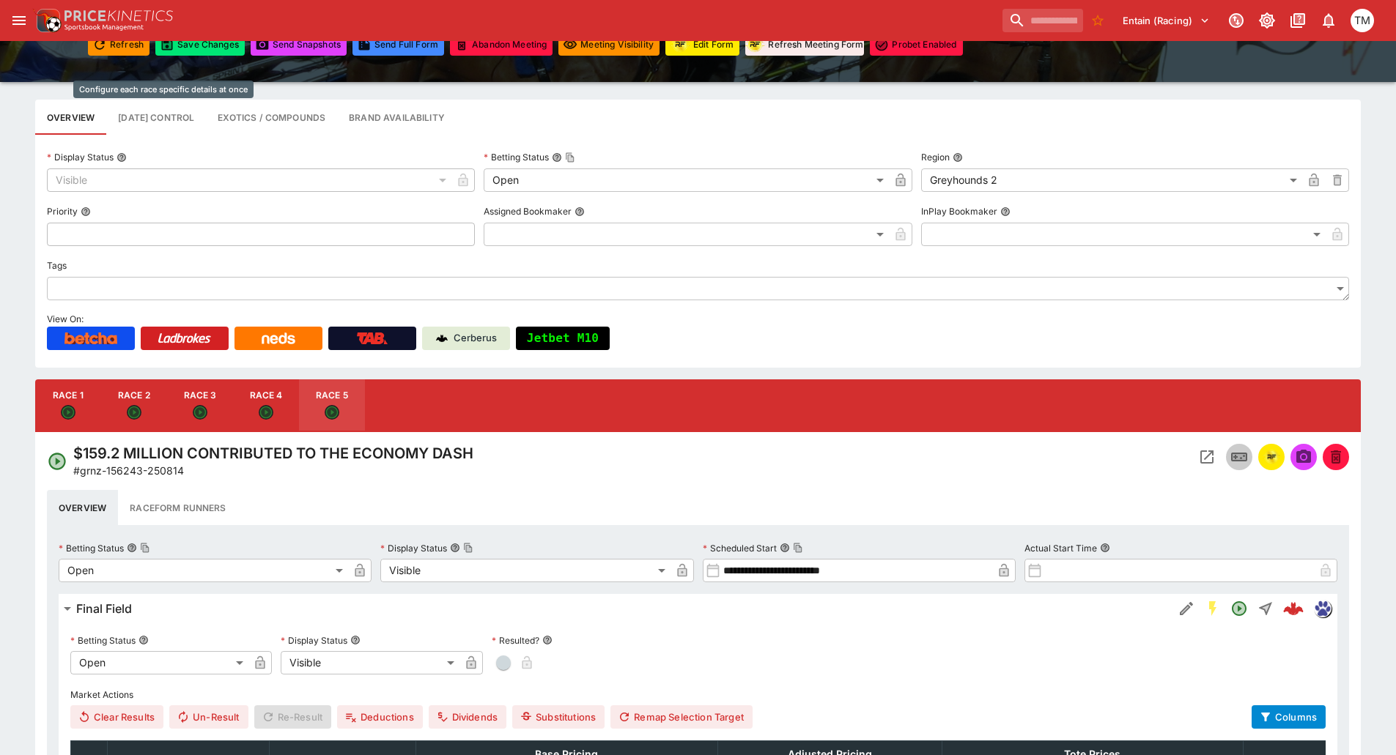
scroll to position [0, 0]
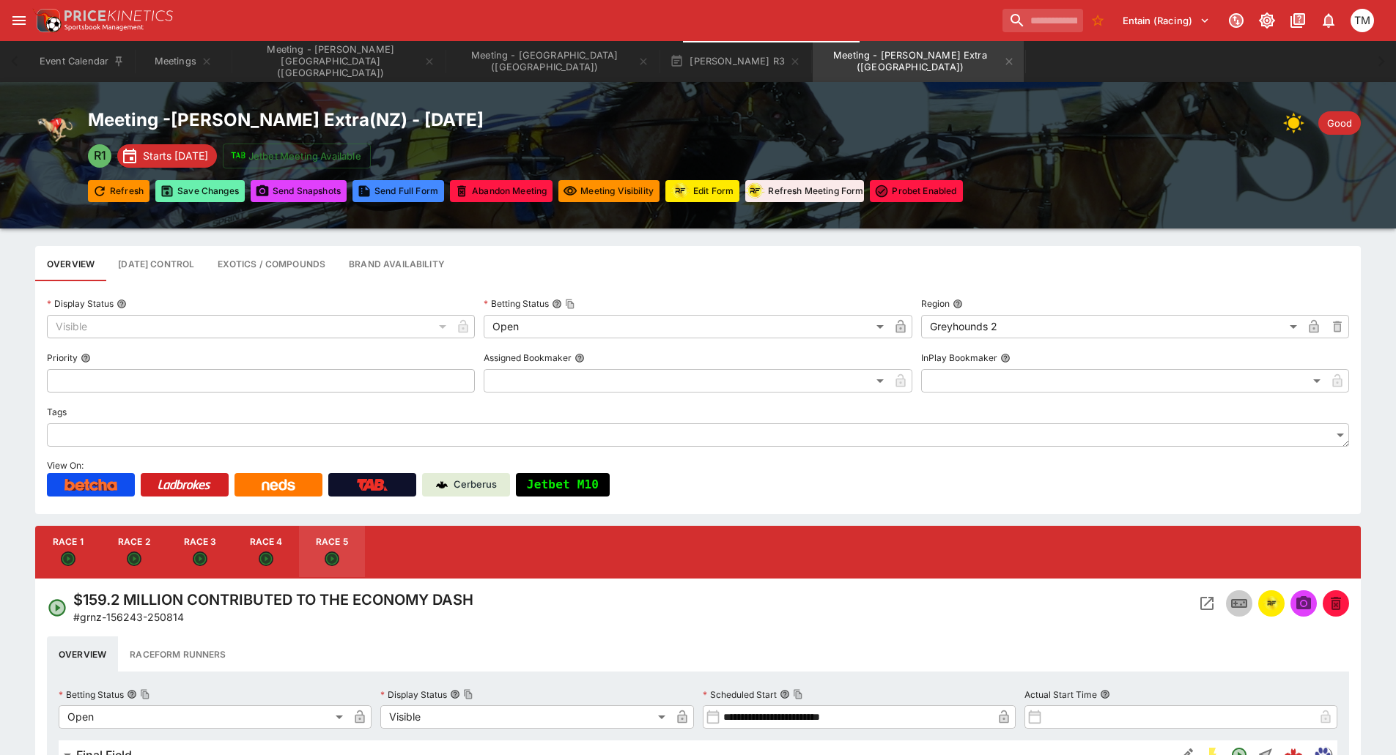
click at [186, 200] on button "Save Changes" at bounding box center [199, 191] width 89 height 22
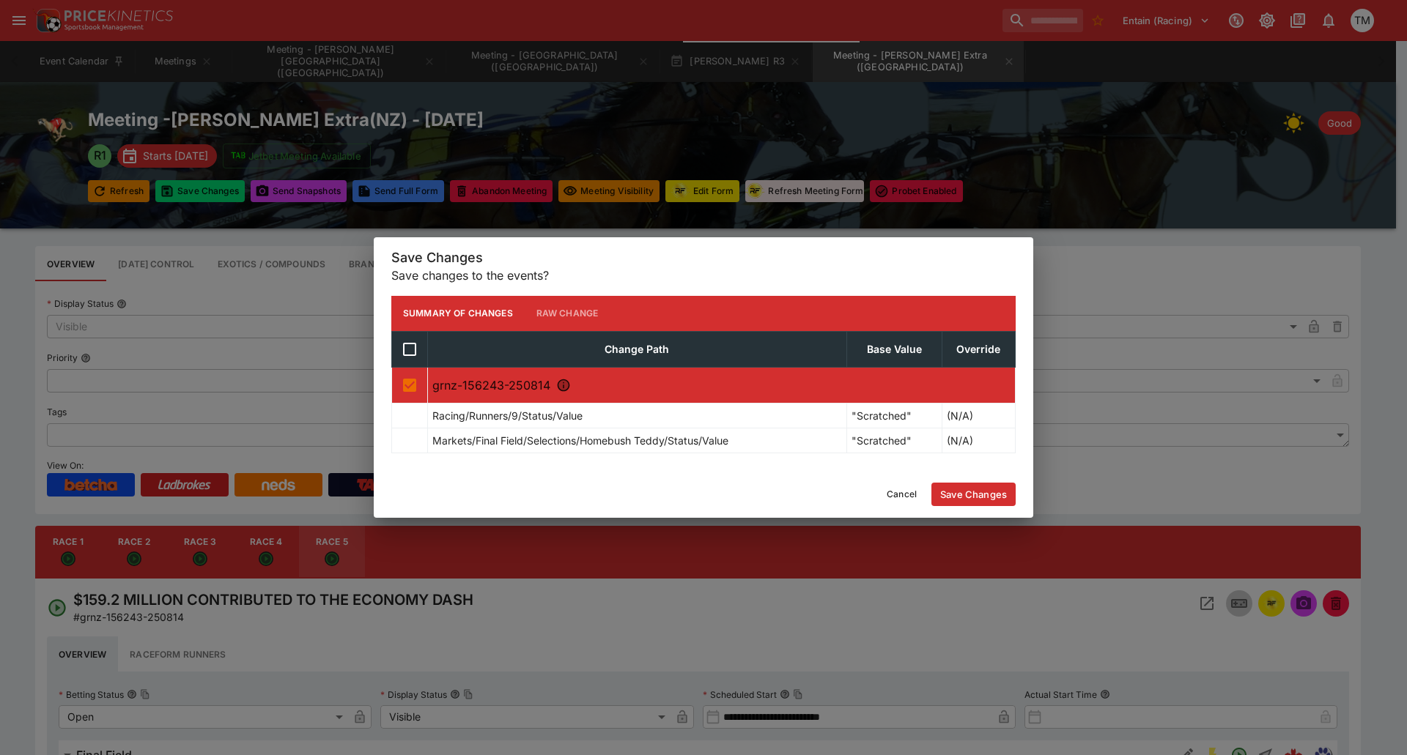
click at [1001, 496] on button "Save Changes" at bounding box center [973, 494] width 84 height 23
